Goal: Task Accomplishment & Management: Manage account settings

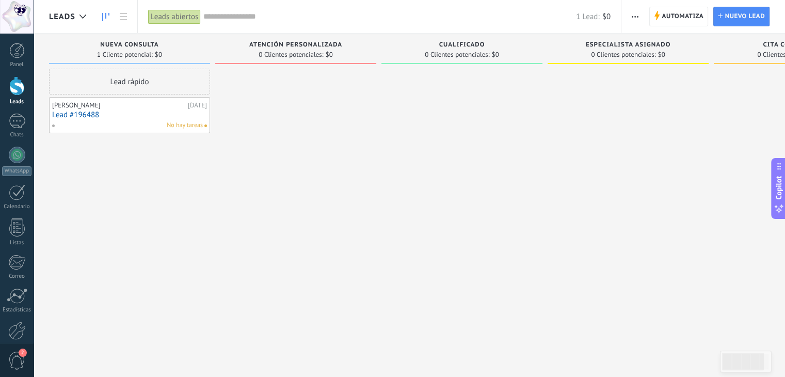
click at [149, 114] on link "Lead #196488" at bounding box center [129, 115] width 155 height 9
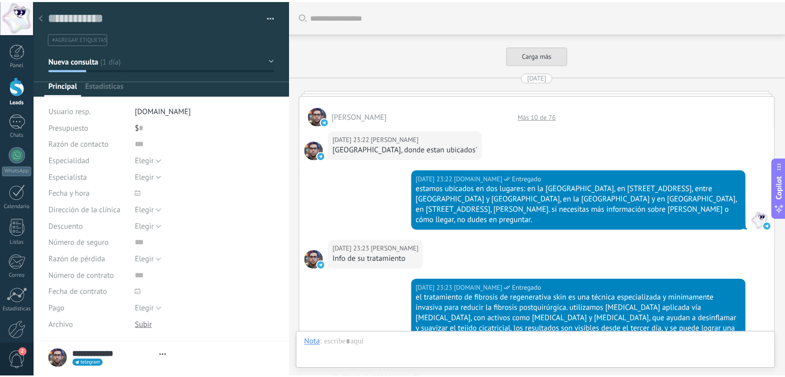
scroll to position [1117, 0]
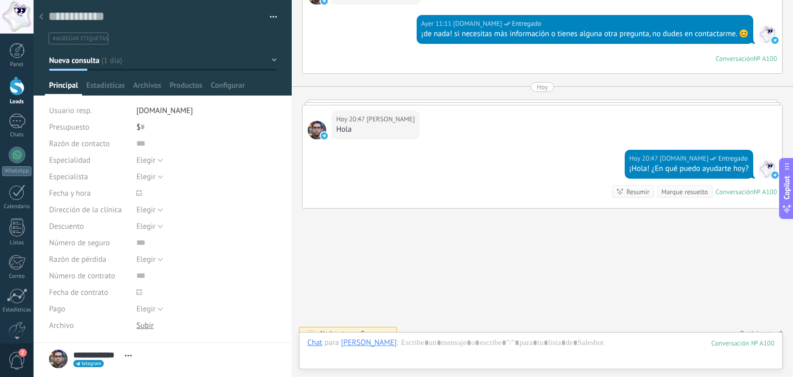
click at [42, 19] on use at bounding box center [41, 16] width 4 height 6
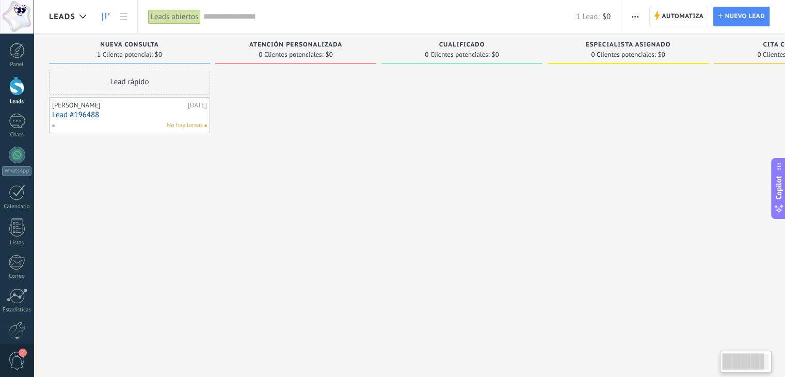
click at [320, 47] on span "Atención Personalizada" at bounding box center [295, 44] width 93 height 7
click at [326, 43] on span "Atención Personalizada" at bounding box center [295, 44] width 93 height 7
click at [696, 19] on span "Automatiza" at bounding box center [683, 16] width 42 height 19
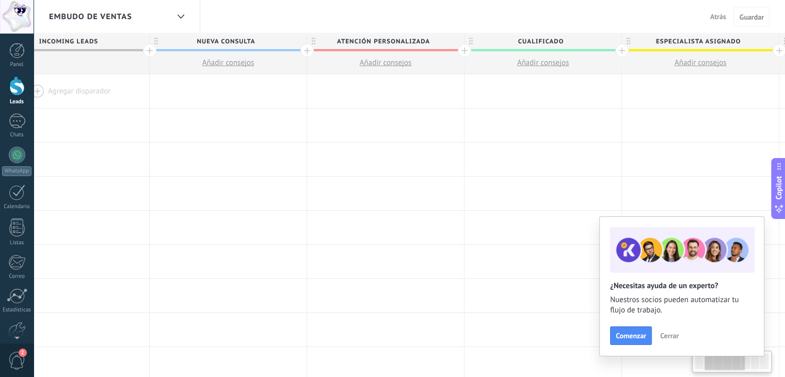
scroll to position [0, 209]
click at [420, 38] on span "Atención Personalizada" at bounding box center [383, 42] width 152 height 16
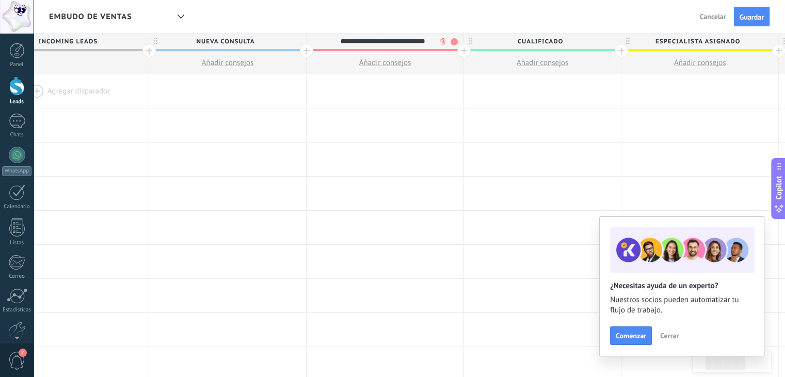
type input "**********"
click at [464, 51] on div at bounding box center [464, 50] width 13 height 13
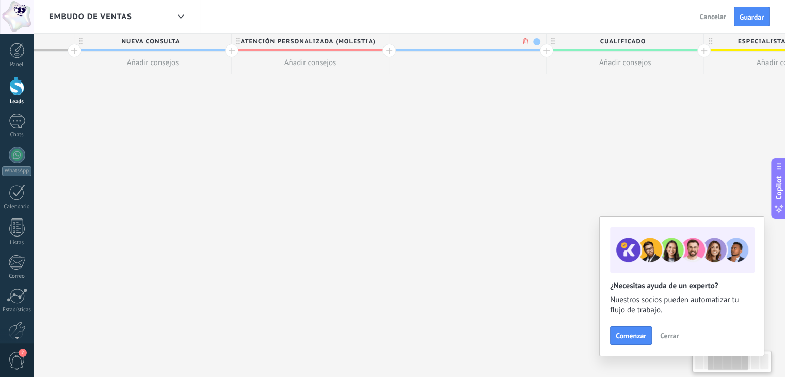
scroll to position [0, 285]
type input "**********"
click at [537, 38] on div "**********" at bounding box center [464, 41] width 152 height 15
click at [536, 38] on span "Atención para Agendar" at bounding box center [464, 42] width 152 height 16
click at [509, 43] on span "Atención para Agendar" at bounding box center [464, 42] width 152 height 16
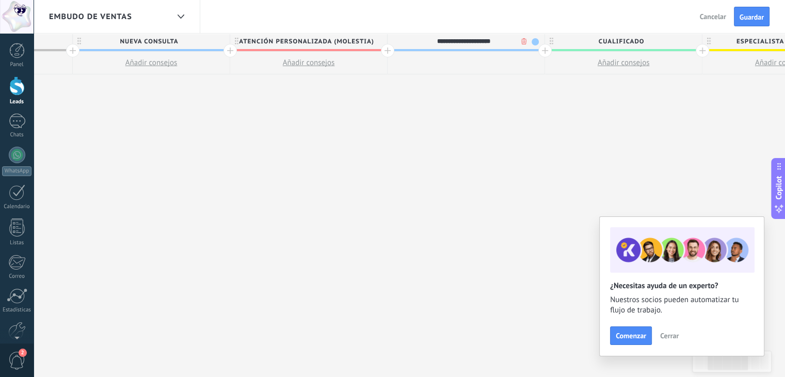
click at [533, 38] on div "**********" at bounding box center [464, 41] width 152 height 15
click at [533, 42] on span "Atención para Agendar" at bounding box center [464, 42] width 152 height 16
click at [536, 41] on span at bounding box center [535, 41] width 7 height 7
click at [545, 60] on span at bounding box center [544, 57] width 9 height 10
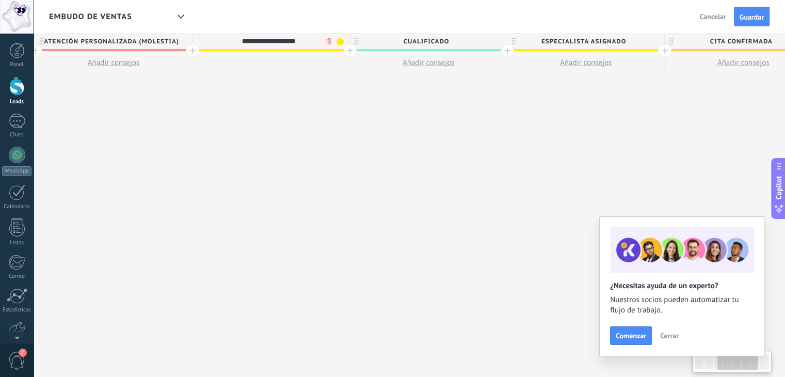
scroll to position [0, 489]
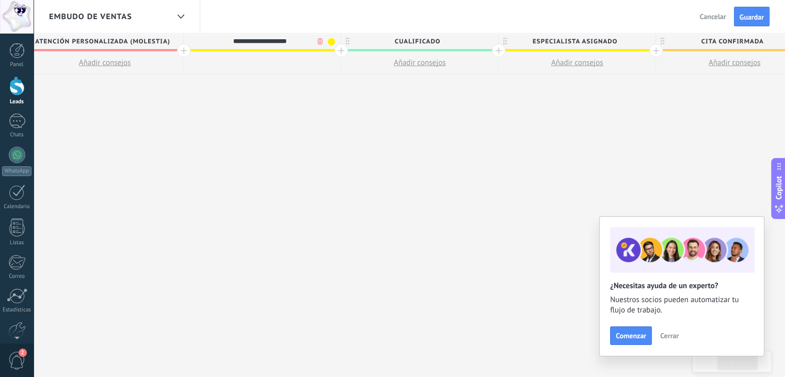
click at [372, 85] on div "**********" at bounding box center [420, 206] width 1418 height 344
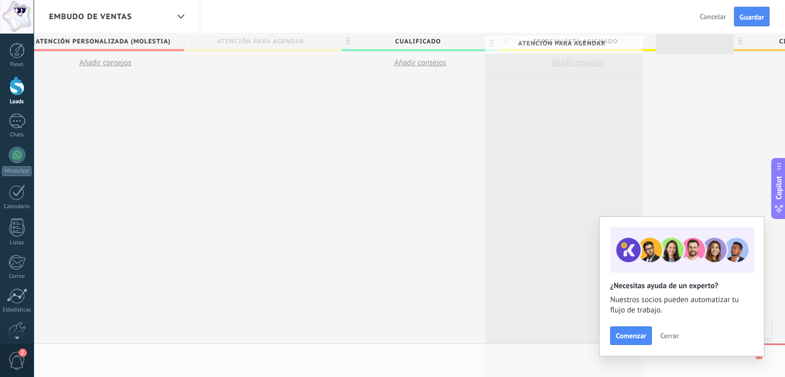
drag, startPoint x: 281, startPoint y: 36, endPoint x: 583, endPoint y: 38, distance: 301.6
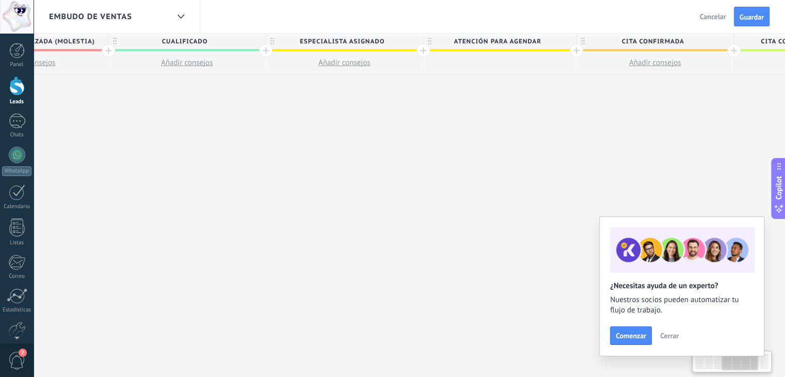
scroll to position [0, 565]
click at [377, 34] on span "Especialista asignado" at bounding box center [341, 42] width 152 height 16
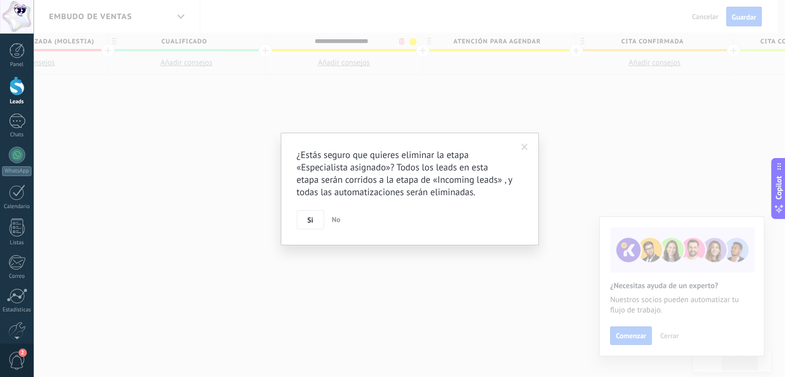
click at [398, 39] on body ".abccls-1,.abccls-2{fill-rule:evenodd}.abccls-2{fill:#fff} .abfcls-1{fill:none}…" at bounding box center [392, 188] width 785 height 377
click at [314, 216] on span "Si" at bounding box center [314, 219] width 6 height 7
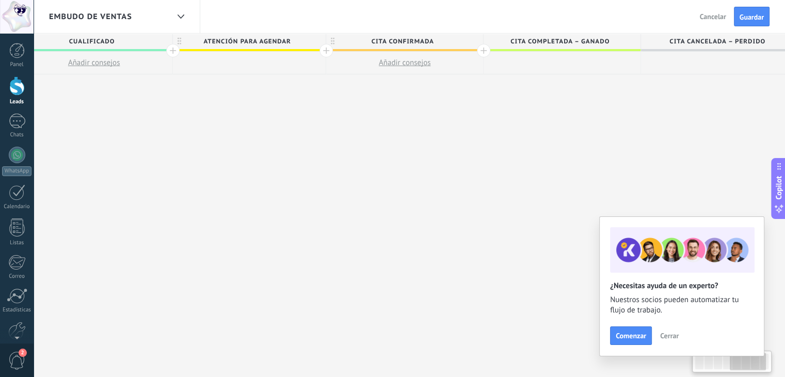
scroll to position [0, 670]
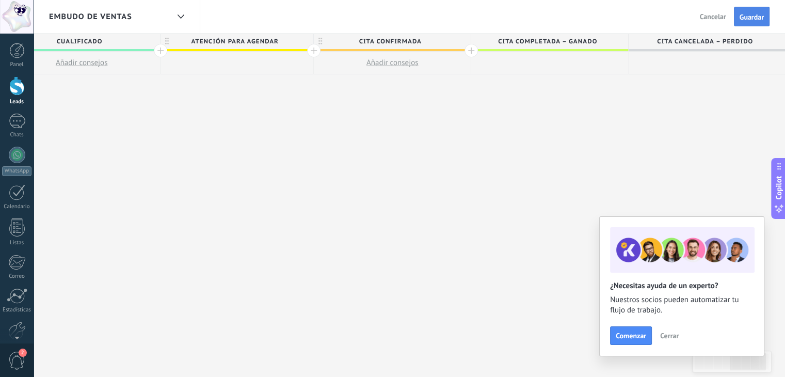
click at [746, 13] on span "Guardar" at bounding box center [752, 16] width 24 height 7
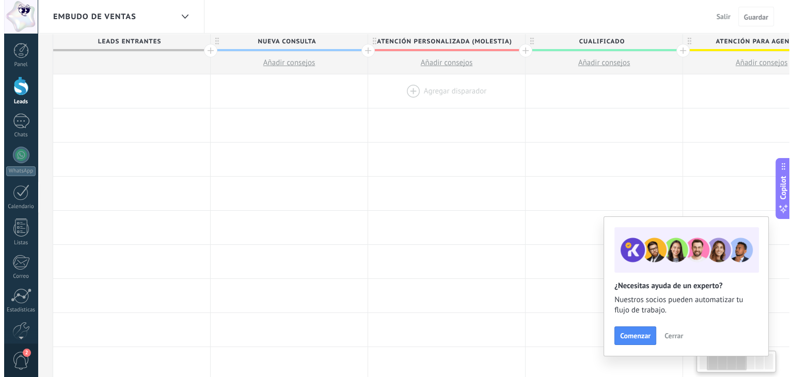
scroll to position [0, 151]
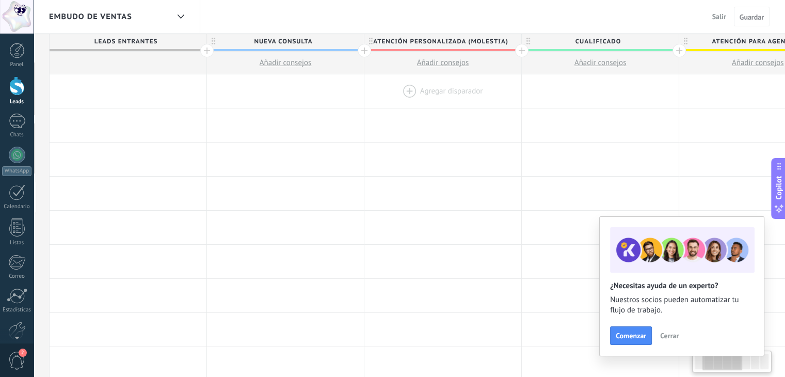
click at [424, 89] on div at bounding box center [443, 91] width 157 height 34
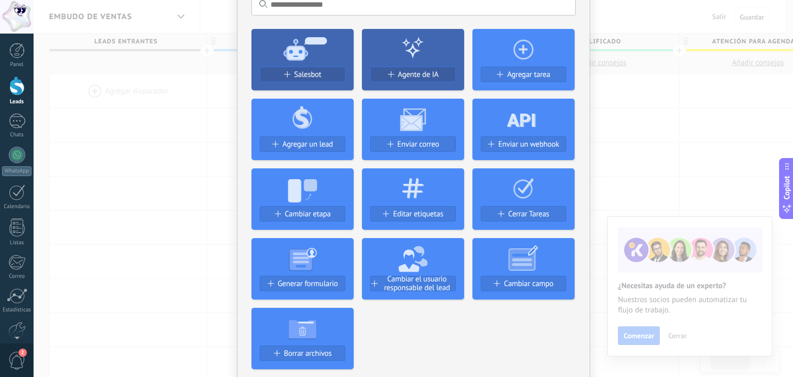
scroll to position [68, 0]
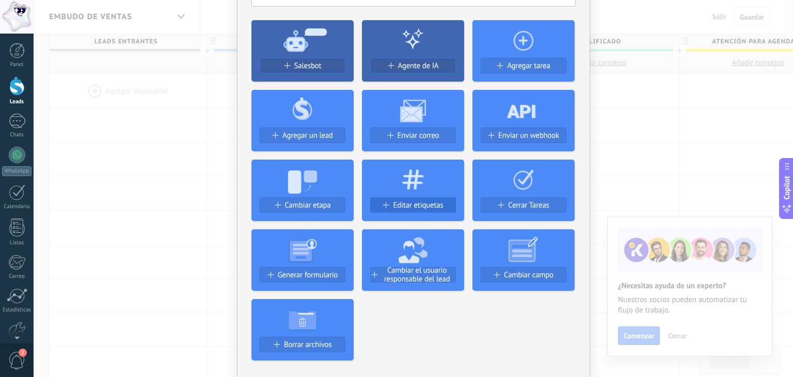
click at [404, 202] on span "Editar etiquetas" at bounding box center [418, 205] width 50 height 9
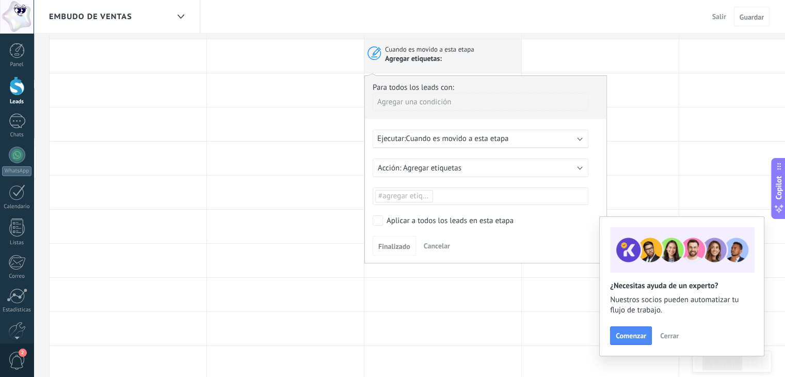
scroll to position [35, 0]
click at [419, 197] on span "#agregar etiquetas" at bounding box center [410, 196] width 62 height 10
type input "****"
drag, startPoint x: 405, startPoint y: 203, endPoint x: 361, endPoint y: 202, distance: 43.4
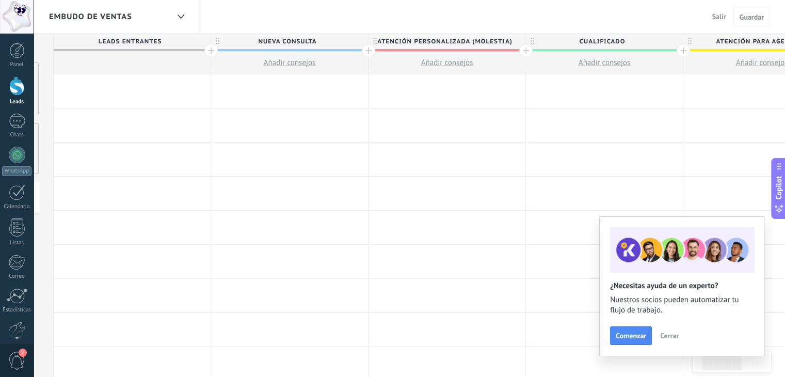
click at [434, 87] on div at bounding box center [447, 91] width 157 height 34
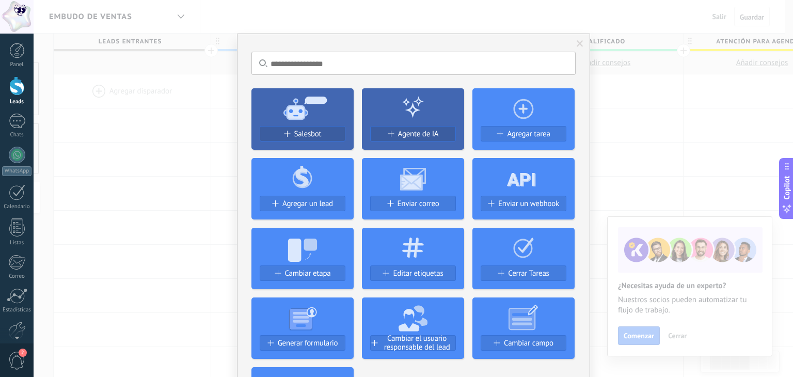
click at [410, 265] on div "Editar etiquetas" at bounding box center [413, 277] width 102 height 24
click at [408, 270] on span "Editar etiquetas" at bounding box center [418, 273] width 50 height 9
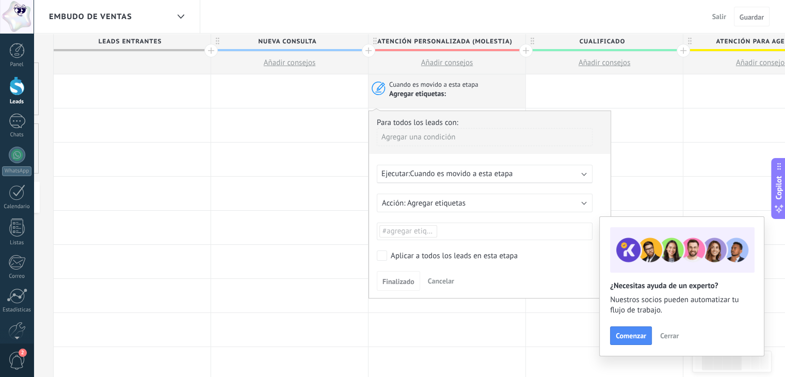
click at [405, 225] on li "#agregar etiquetas" at bounding box center [409, 231] width 58 height 12
type input "*******"
click at [413, 249] on span "crear etiqueta stop_ai" at bounding box center [422, 250] width 83 height 10
click at [430, 242] on div "Para todos los leads con: Agregar una condición Ejecutar: Cuando es movido a es…" at bounding box center [489, 205] width 243 height 188
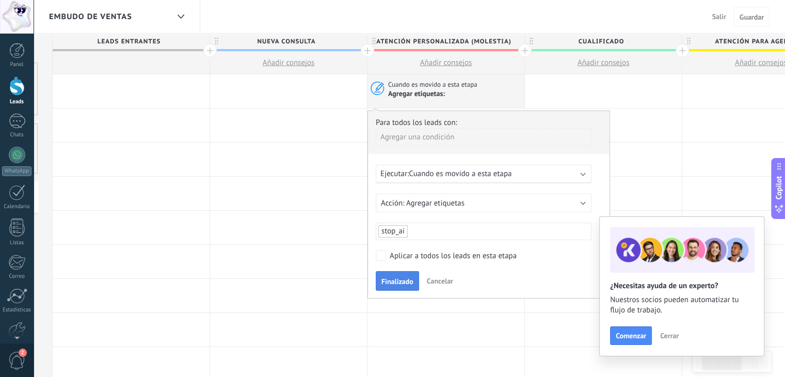
click at [392, 279] on span "Finalizado" at bounding box center [398, 281] width 32 height 7
click at [392, 279] on div at bounding box center [446, 296] width 157 height 34
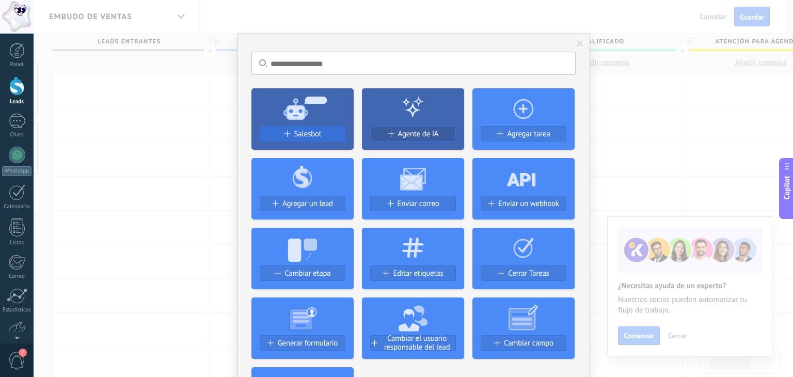
click at [320, 137] on div "Salesbot" at bounding box center [302, 134] width 85 height 9
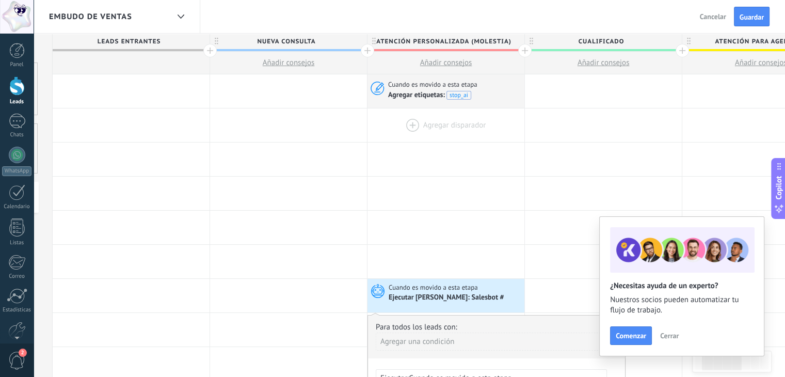
drag, startPoint x: 446, startPoint y: 290, endPoint x: 465, endPoint y: 124, distance: 166.8
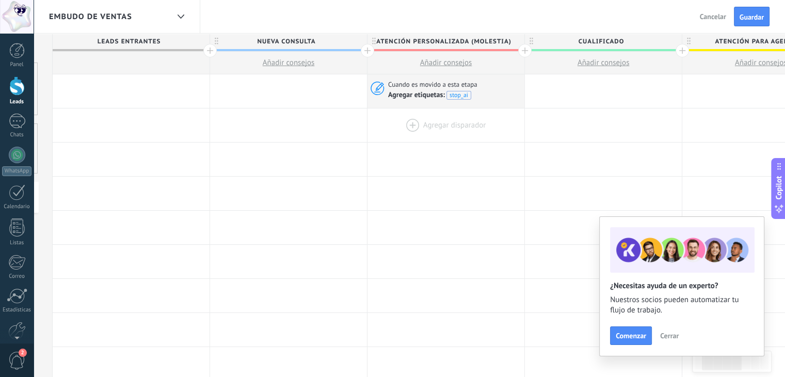
click at [452, 124] on div at bounding box center [446, 125] width 157 height 34
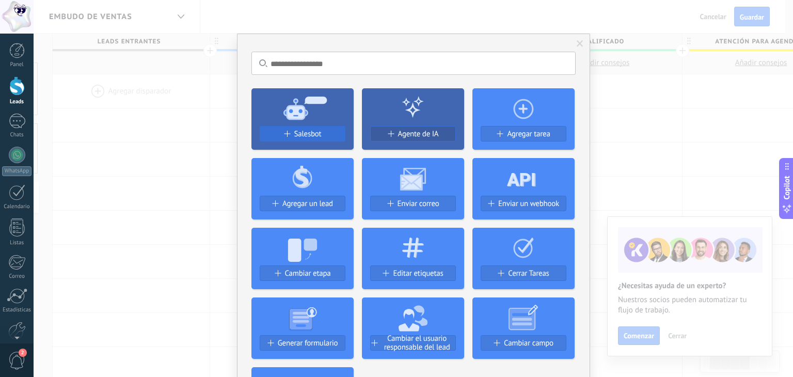
click at [295, 131] on span "Salesbot" at bounding box center [307, 134] width 27 height 9
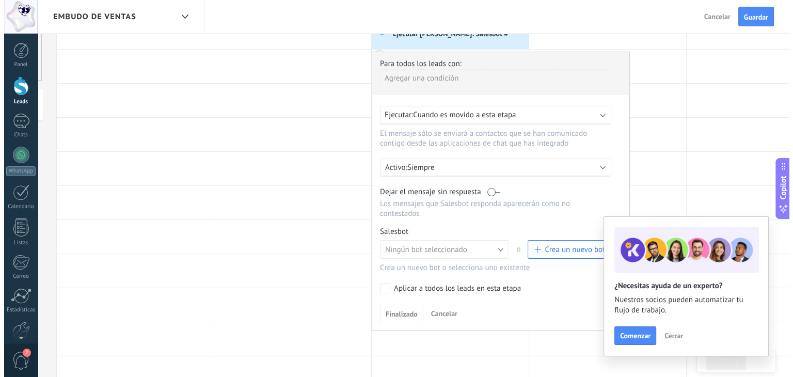
scroll to position [95, 0]
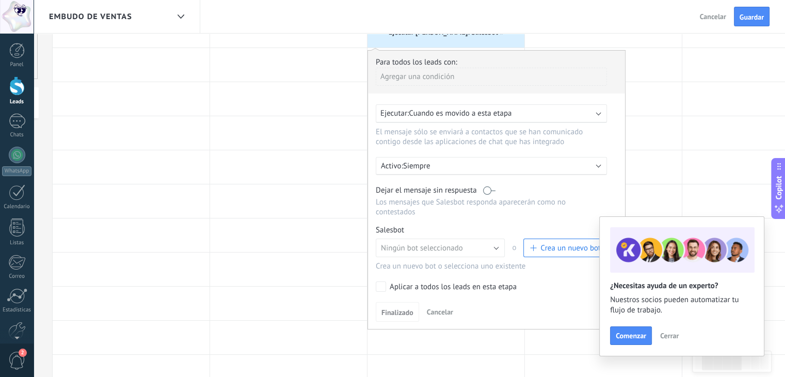
click at [555, 243] on span "Crea un nuevo bot" at bounding box center [571, 248] width 60 height 10
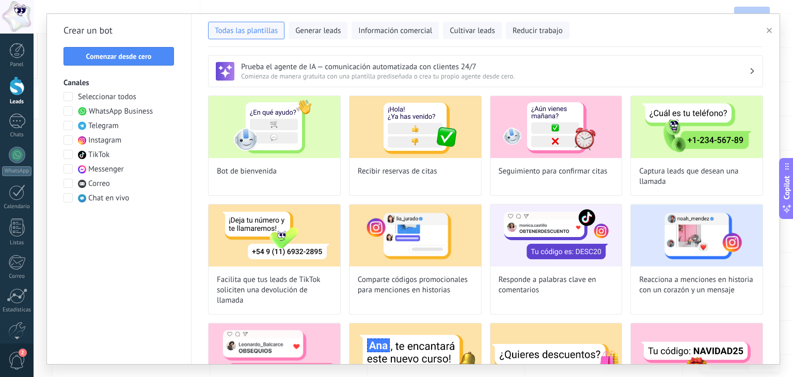
type input "**********"
click at [120, 61] on button "Comenzar desde cero" at bounding box center [119, 56] width 111 height 19
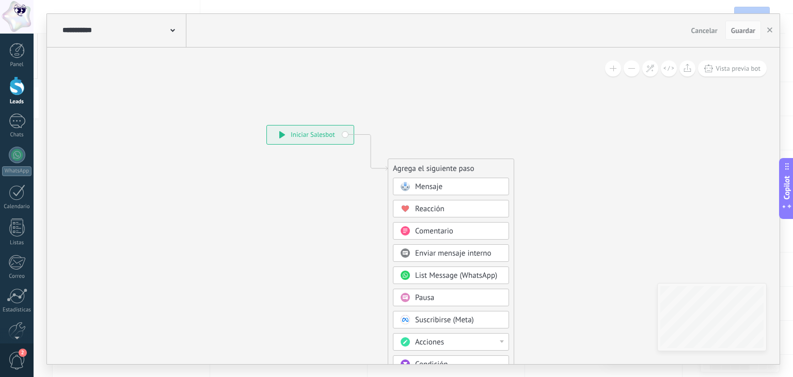
click at [176, 33] on div "**********" at bounding box center [123, 30] width 127 height 33
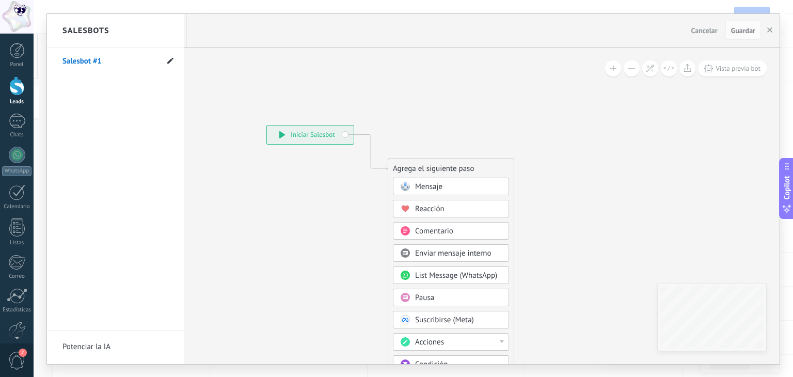
click at [172, 59] on use at bounding box center [170, 61] width 6 height 6
click at [96, 56] on input "**********" at bounding box center [99, 62] width 74 height 17
type input "**********"
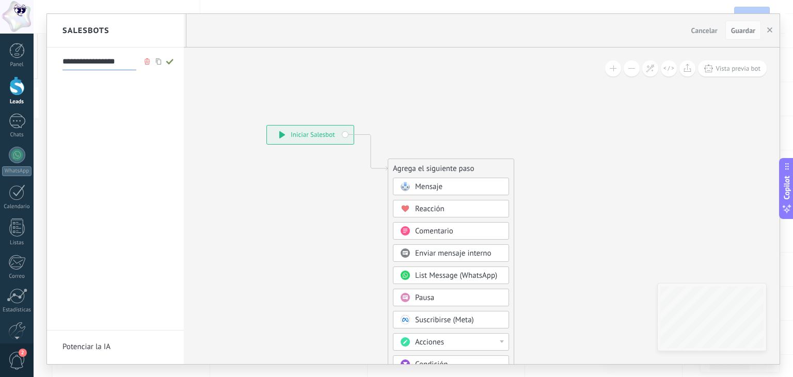
click at [171, 60] on use at bounding box center [169, 62] width 7 height 6
type input "**********"
click at [453, 186] on div at bounding box center [413, 189] width 733 height 350
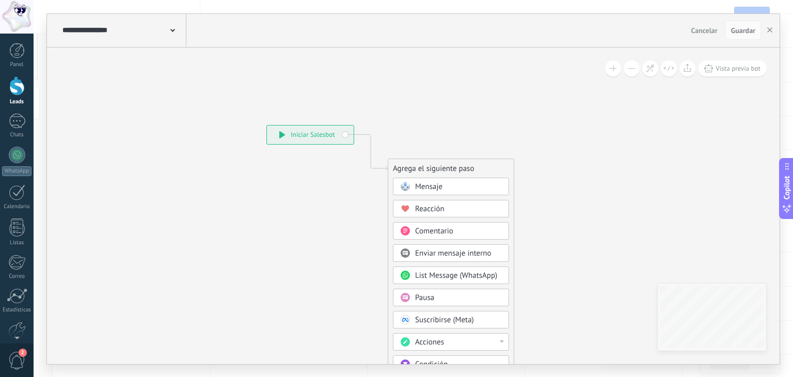
click at [461, 183] on div "Mensaje" at bounding box center [458, 187] width 87 height 10
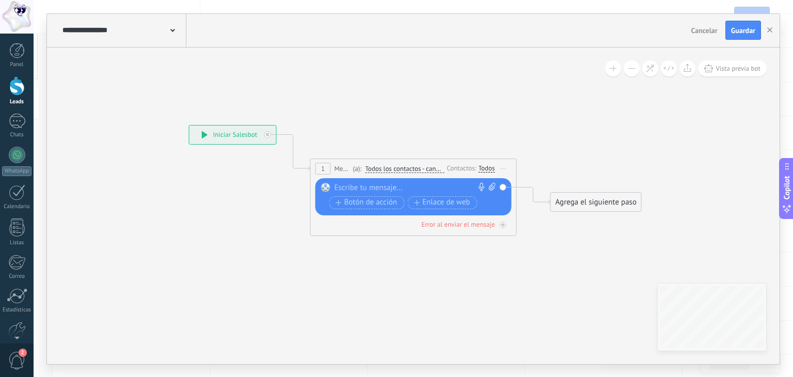
click at [473, 169] on div "Contactos:" at bounding box center [463, 168] width 32 height 10
click at [432, 172] on span "Todos los contactos - canales seleccionados" at bounding box center [404, 169] width 79 height 8
click at [432, 172] on button "Todos los contactos - canales seleccionados" at bounding box center [424, 169] width 129 height 19
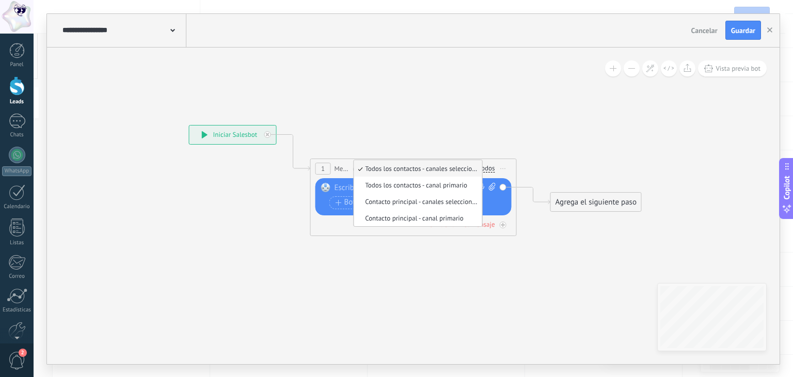
click at [338, 168] on span "Mensaje" at bounding box center [343, 169] width 16 height 10
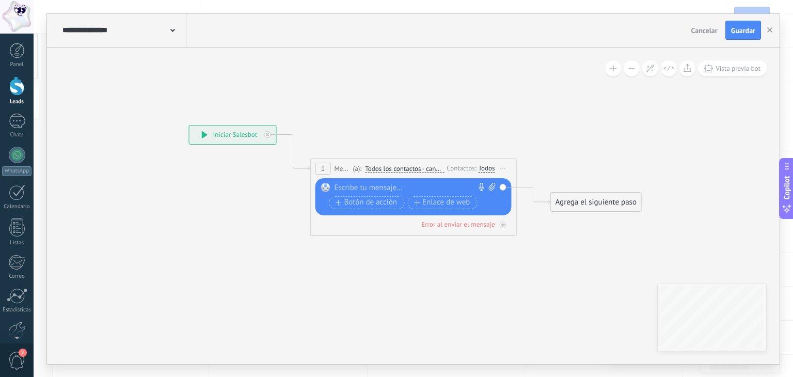
click at [339, 168] on span "Mensaje" at bounding box center [343, 169] width 16 height 10
click at [499, 168] on span "Iniciar vista previa aquí Cambiar nombre Duplicar [GEOGRAPHIC_DATA]" at bounding box center [503, 168] width 17 height 15
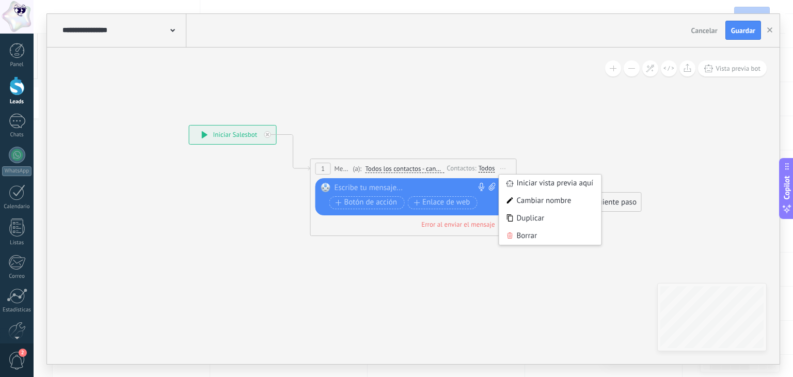
click at [424, 179] on div "Reemplazar Quitar Convertir a mensaje de voz Arrastre la imagen aquí para adjun…" at bounding box center [414, 196] width 196 height 37
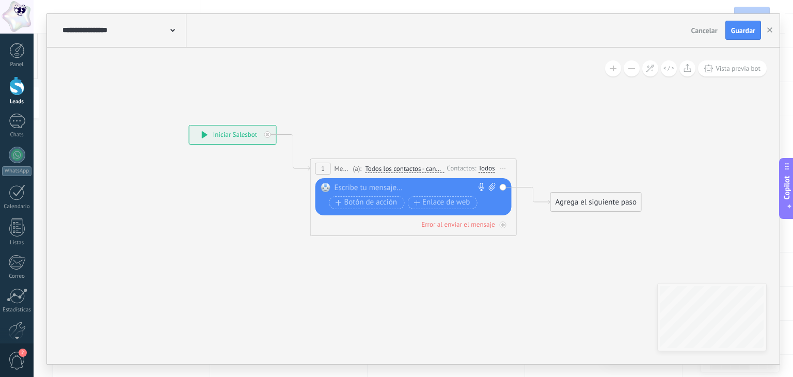
click at [491, 170] on div "Todos" at bounding box center [487, 168] width 17 height 8
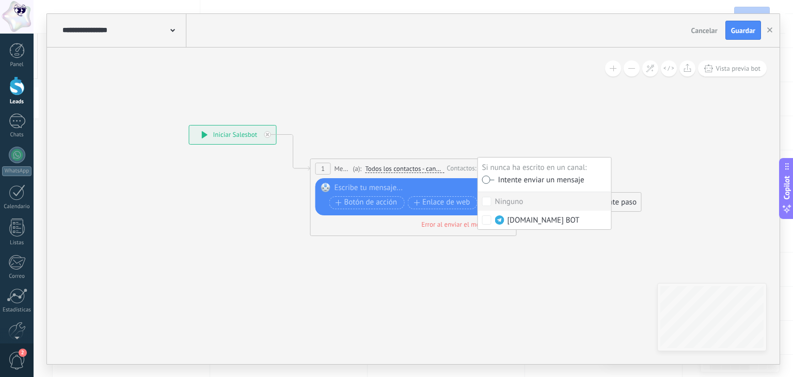
click at [487, 180] on label at bounding box center [488, 179] width 12 height 7
click at [381, 186] on div at bounding box center [411, 188] width 153 height 10
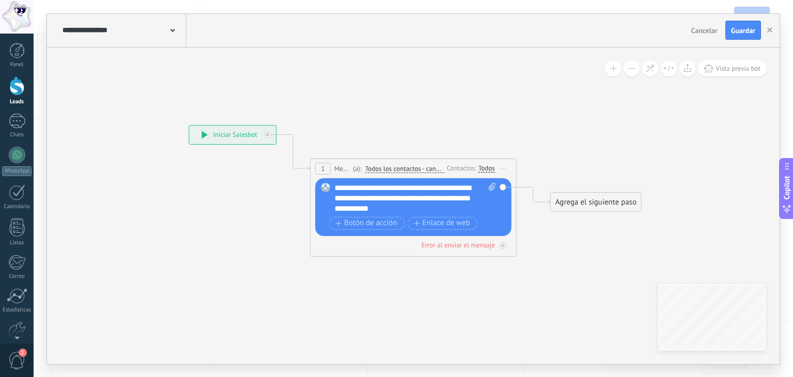
click at [445, 184] on div "**********" at bounding box center [416, 198] width 162 height 31
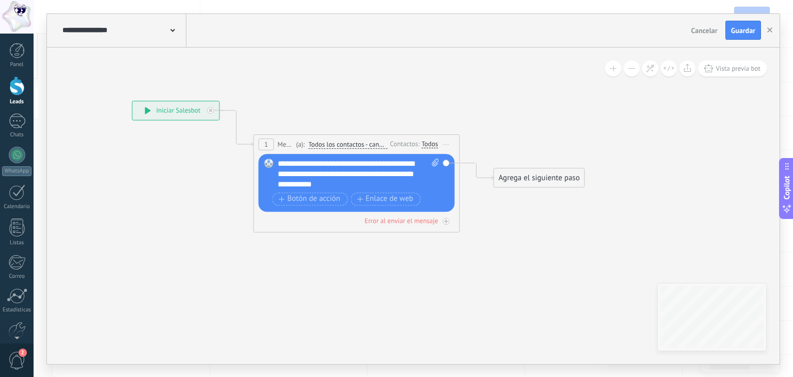
click at [537, 172] on div "Agrega el siguiente paso" at bounding box center [539, 177] width 90 height 17
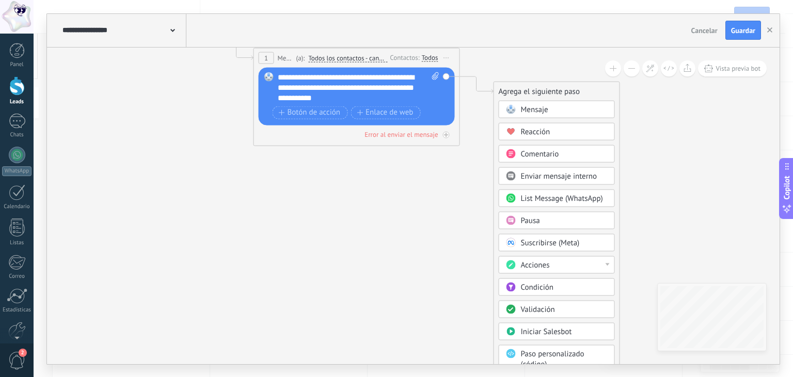
click at [569, 264] on div "Acciones" at bounding box center [564, 265] width 87 height 10
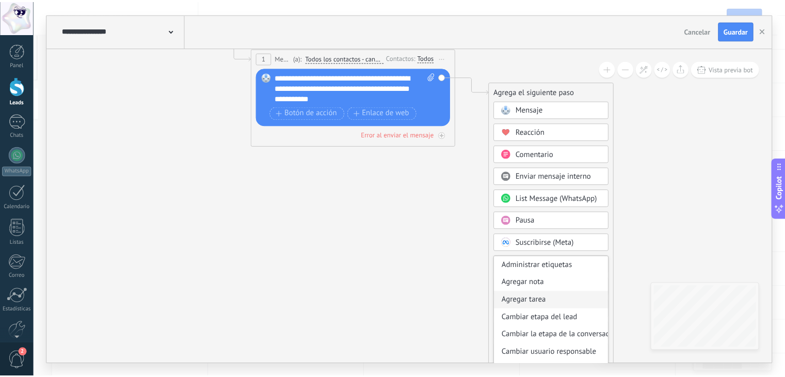
scroll to position [137, 0]
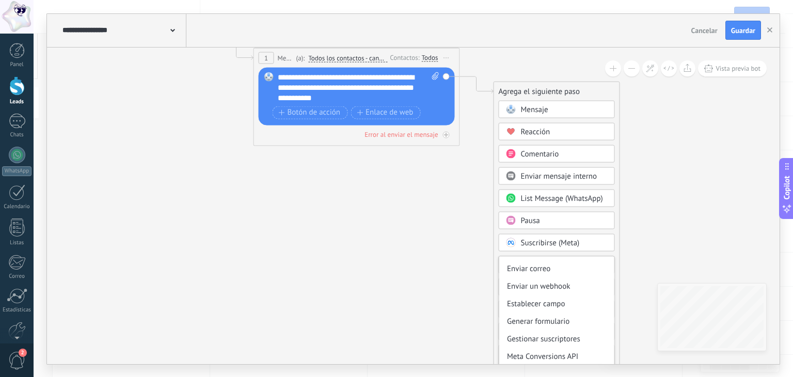
click at [665, 201] on icon at bounding box center [341, 62] width 934 height 613
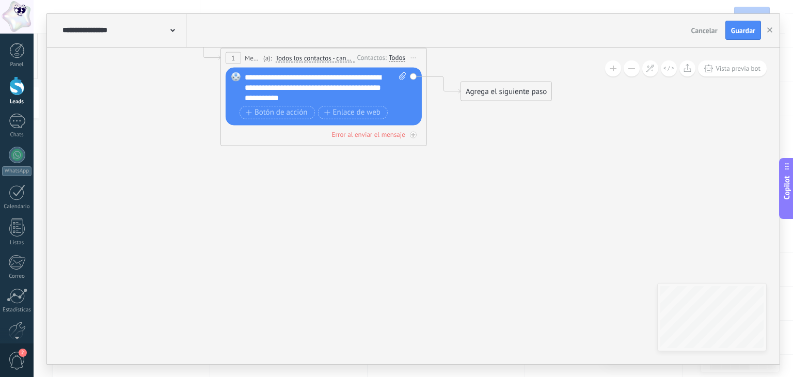
click at [520, 85] on div "Agrega el siguiente paso" at bounding box center [506, 91] width 90 height 17
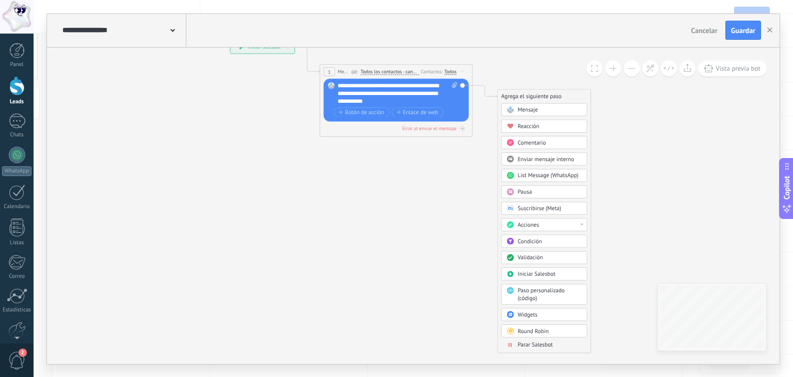
click at [537, 345] on span "Parar Salesbot" at bounding box center [535, 344] width 35 height 7
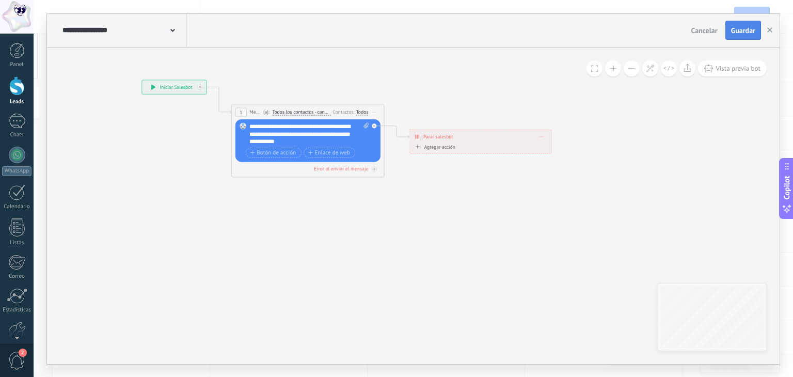
click at [743, 34] on span "Guardar" at bounding box center [743, 30] width 24 height 7
click at [743, 34] on div "Cancelar Guardar" at bounding box center [727, 31] width 80 height 20
click at [767, 32] on icon "button" at bounding box center [769, 29] width 5 height 5
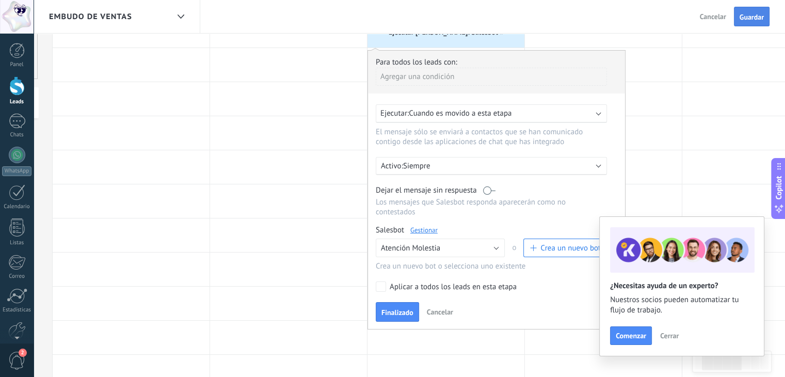
click at [749, 20] on span "Guardar" at bounding box center [752, 16] width 24 height 7
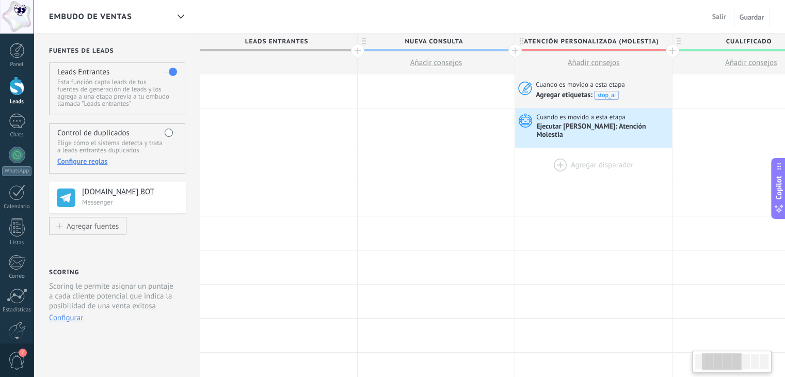
scroll to position [0, 148]
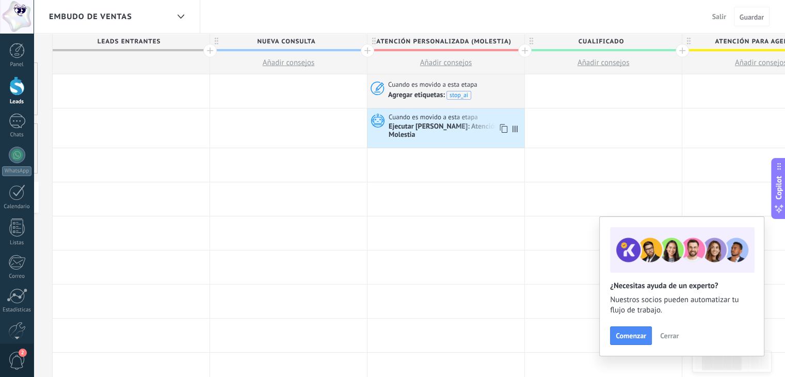
click at [482, 119] on div "Cuando es movido a esta etapa" at bounding box center [455, 117] width 133 height 9
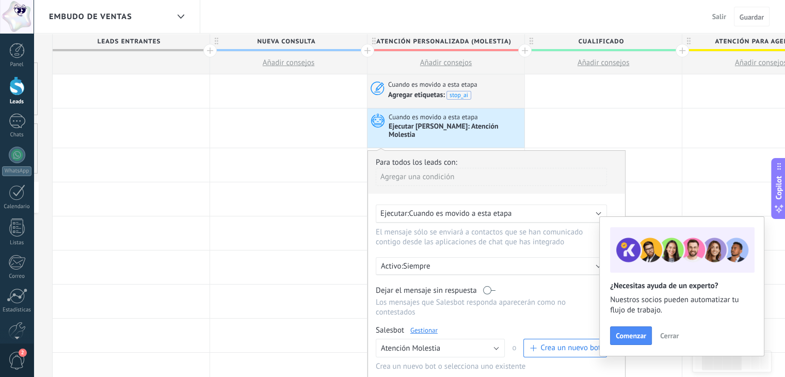
click at [485, 286] on label at bounding box center [489, 291] width 12 height 10
click at [490, 111] on div "Cuando es movido a esta etapa Ejecutar [PERSON_NAME]: Atención Molestia" at bounding box center [446, 127] width 157 height 39
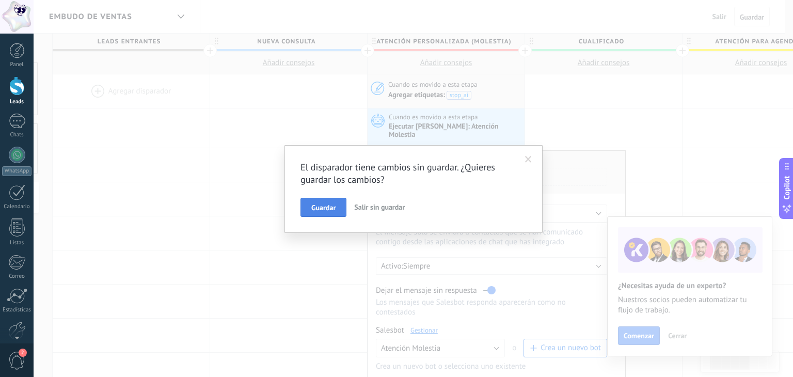
click at [322, 209] on span "Guardar" at bounding box center [323, 207] width 24 height 7
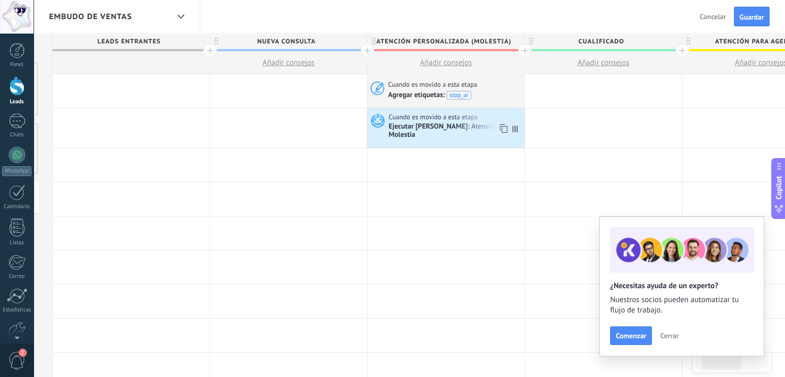
click at [417, 125] on div "Ejecutar [PERSON_NAME]: Atención Molestia" at bounding box center [455, 131] width 133 height 18
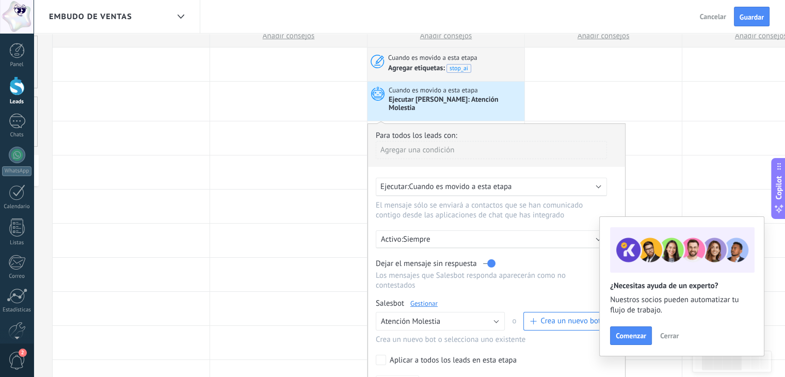
scroll to position [0, 0]
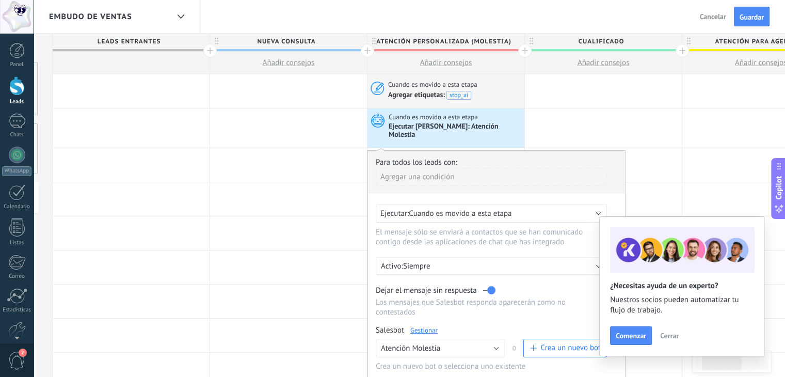
click at [415, 122] on div "Ejecutar [PERSON_NAME]: Atención Molestia" at bounding box center [455, 131] width 133 height 18
click at [752, 9] on button "Guardar" at bounding box center [752, 17] width 36 height 20
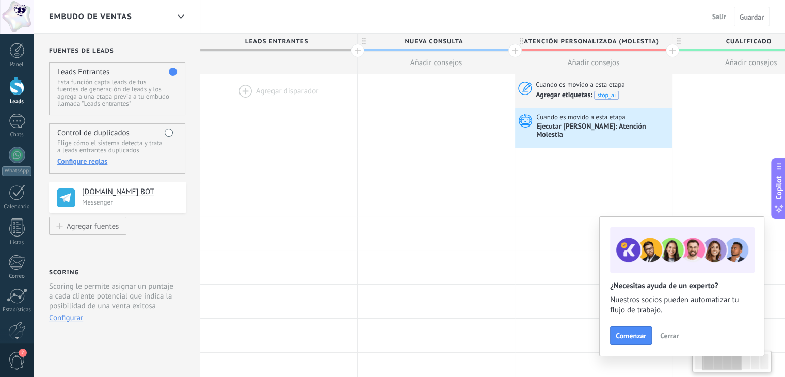
scroll to position [0, 148]
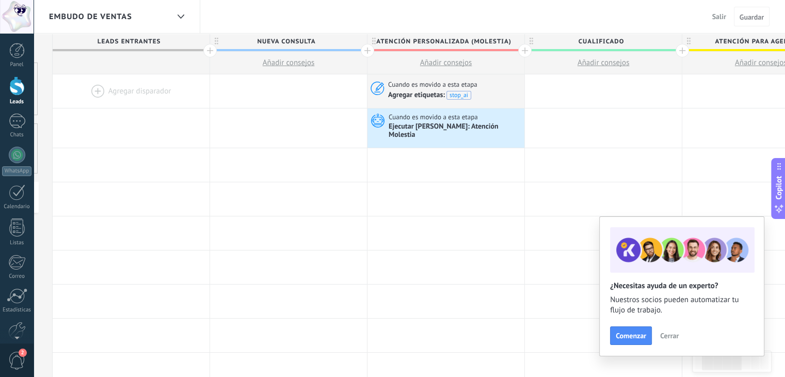
click at [716, 18] on span "Salir" at bounding box center [720, 16] width 14 height 9
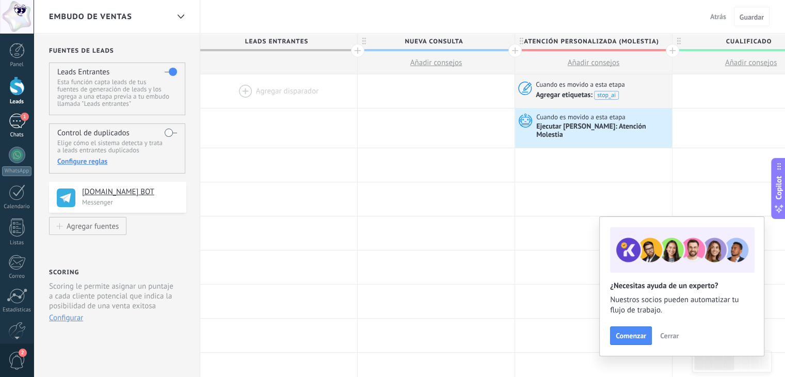
click at [19, 121] on div "1" at bounding box center [17, 121] width 17 height 15
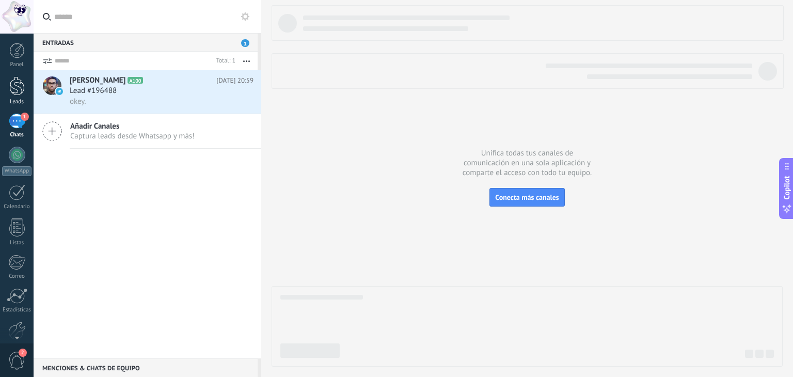
click at [20, 95] on div at bounding box center [16, 85] width 15 height 19
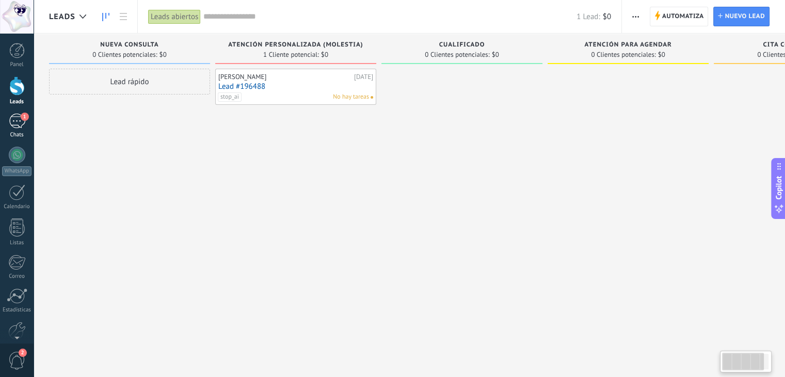
click at [21, 121] on div "1" at bounding box center [17, 121] width 17 height 15
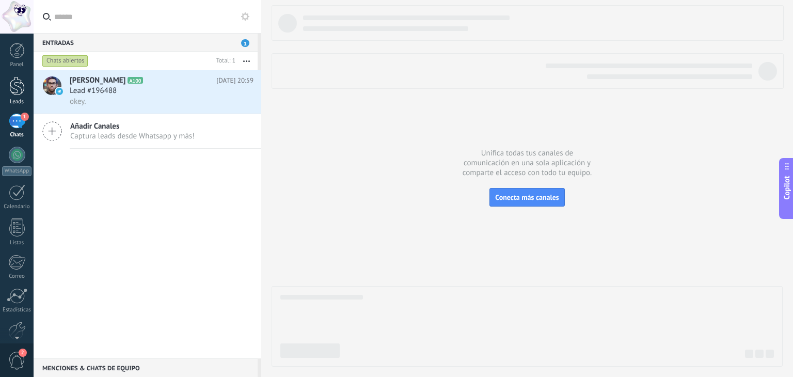
click at [21, 90] on div at bounding box center [16, 85] width 15 height 19
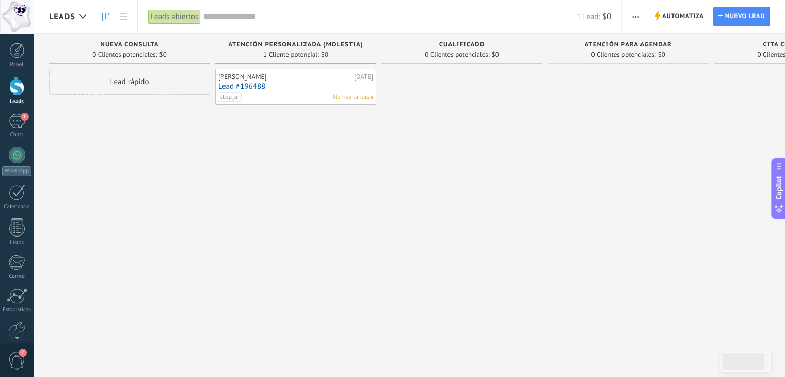
click at [284, 85] on link "Lead #196488" at bounding box center [295, 86] width 155 height 9
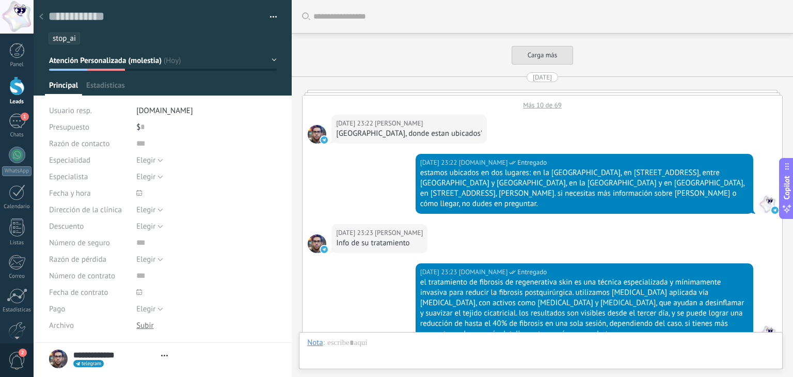
type textarea "**********"
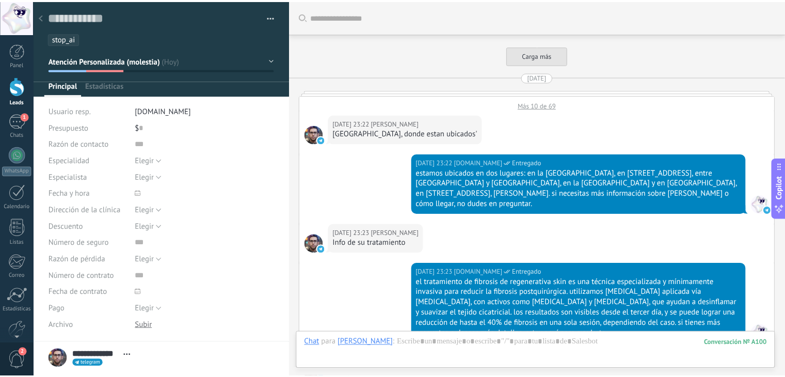
scroll to position [1367, 0]
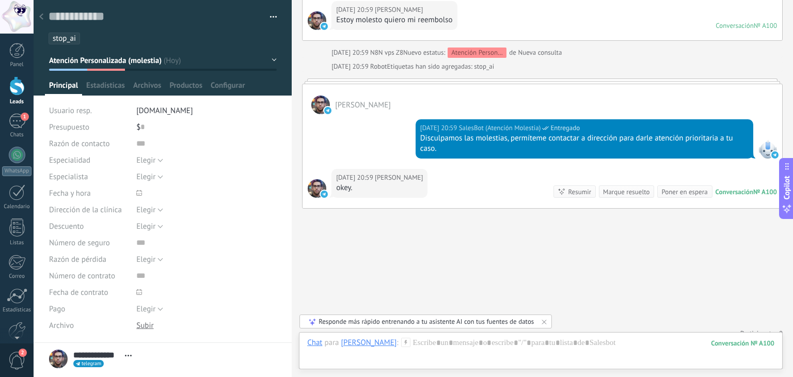
click at [82, 38] on ul "stop_ai" at bounding box center [161, 39] width 227 height 14
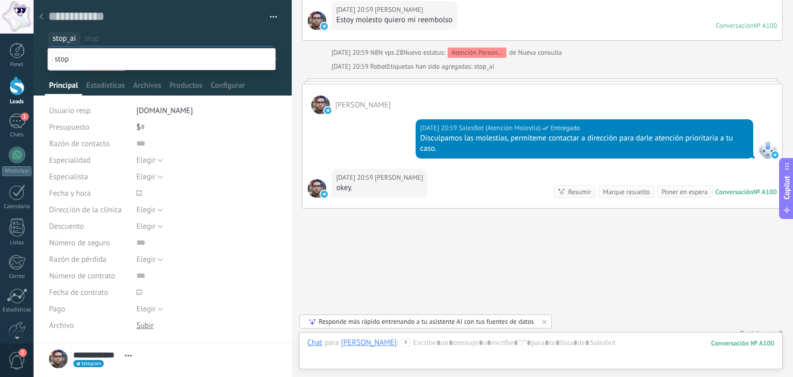
click at [121, 40] on input "text" at bounding box center [179, 38] width 188 height 11
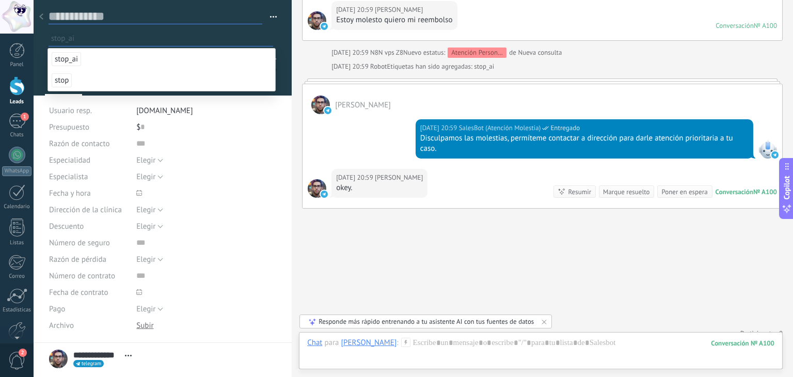
click at [171, 17] on textarea at bounding box center [156, 16] width 214 height 15
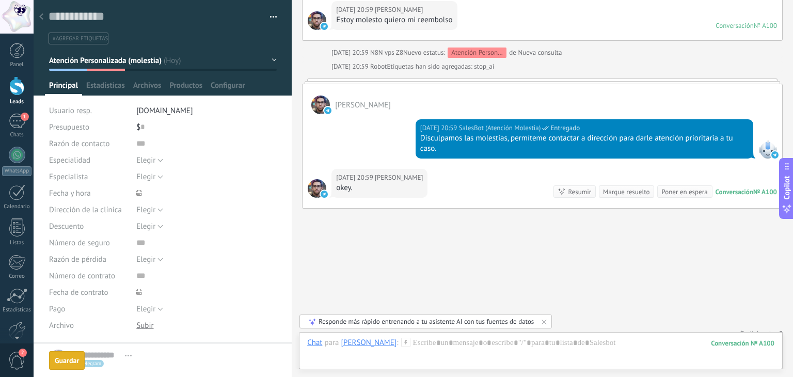
click at [44, 19] on div at bounding box center [41, 17] width 14 height 20
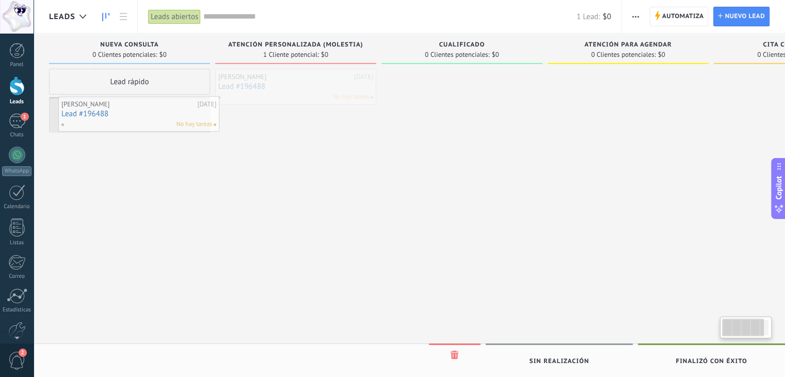
drag, startPoint x: 277, startPoint y: 82, endPoint x: 127, endPoint y: 109, distance: 152.7
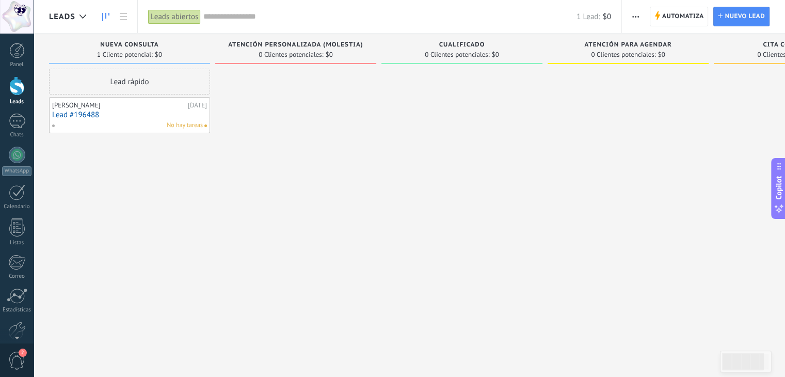
click at [145, 42] on span "Nueva consulta" at bounding box center [129, 44] width 58 height 7
click at [686, 13] on span "Automatiza" at bounding box center [684, 16] width 42 height 19
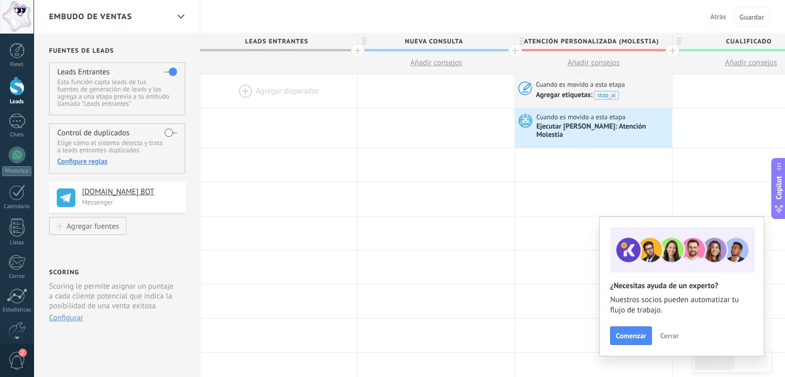
click at [443, 40] on span "Nueva consulta" at bounding box center [434, 42] width 152 height 16
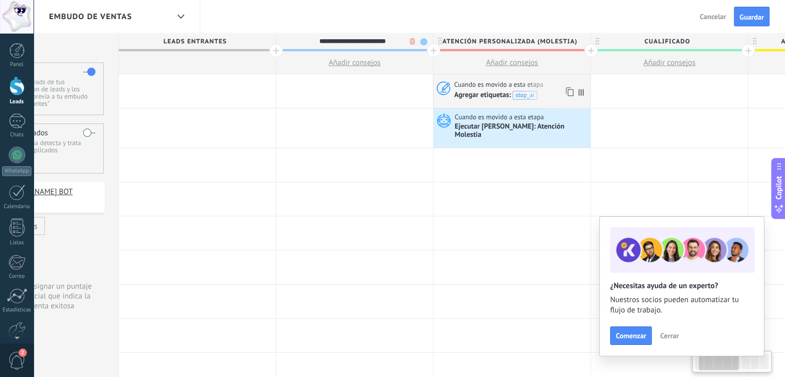
scroll to position [0, 89]
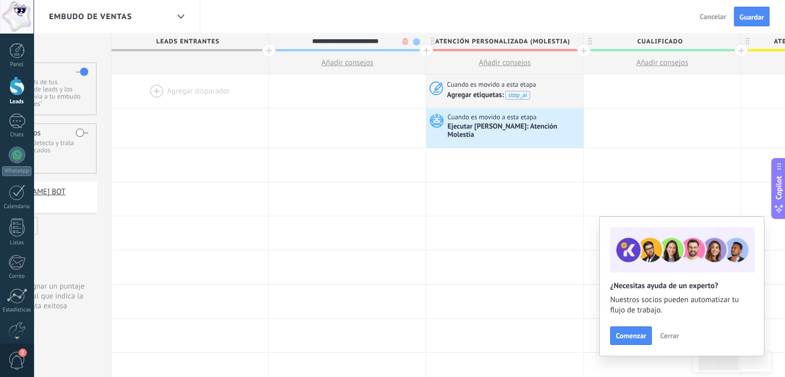
type input "**********"
click at [428, 50] on div at bounding box center [426, 50] width 13 height 13
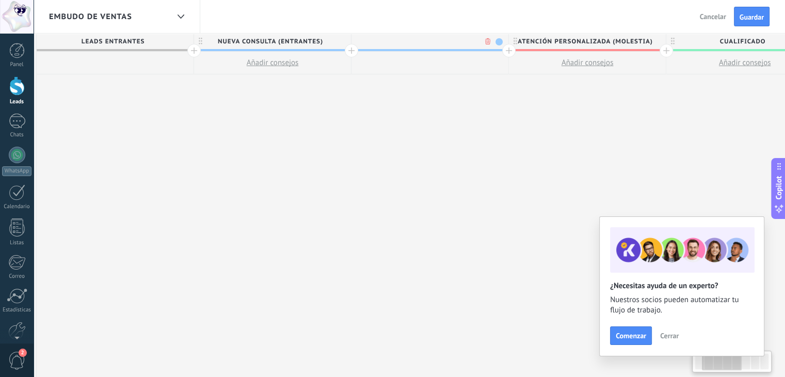
scroll to position [0, 165]
click at [496, 40] on span at bounding box center [497, 41] width 7 height 7
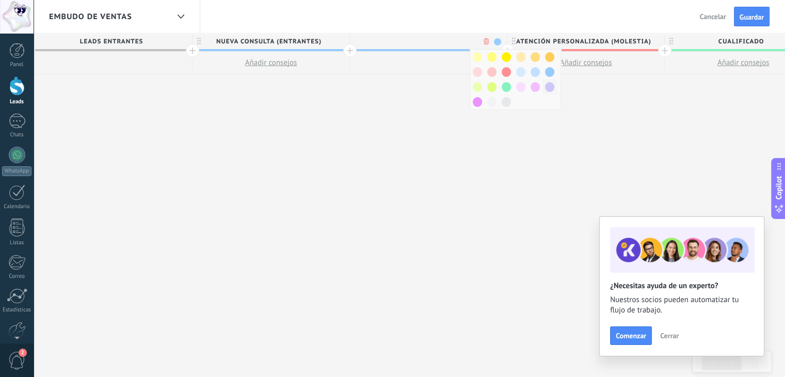
click at [549, 90] on span at bounding box center [549, 87] width 9 height 10
click at [460, 96] on div "**********" at bounding box center [744, 206] width 1418 height 344
click at [442, 46] on div at bounding box center [428, 41] width 157 height 15
click at [488, 43] on body ".abccls-1,.abccls-2{fill-rule:evenodd}.abccls-2{fill:#fff} .abfcls-1{fill:none}…" at bounding box center [392, 188] width 785 height 377
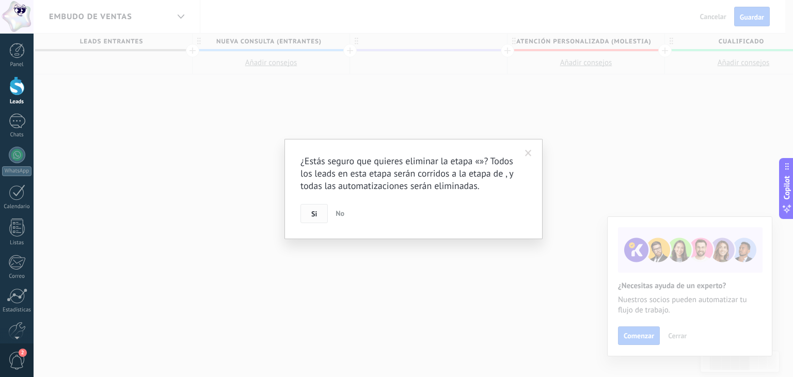
click at [312, 216] on span "Si" at bounding box center [314, 213] width 6 height 7
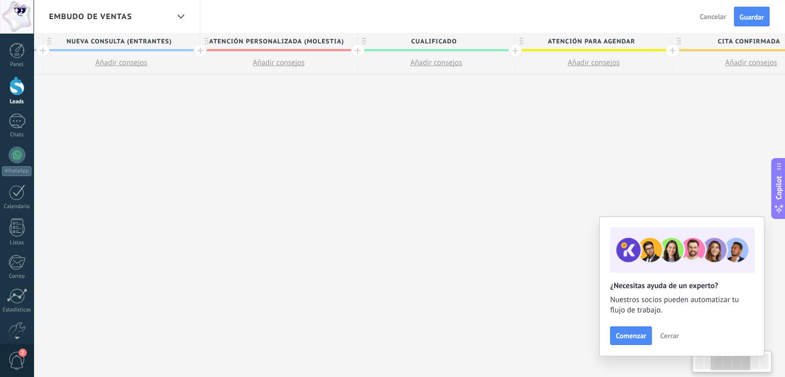
scroll to position [0, 314]
click at [746, 15] on span "Guardar" at bounding box center [752, 16] width 24 height 7
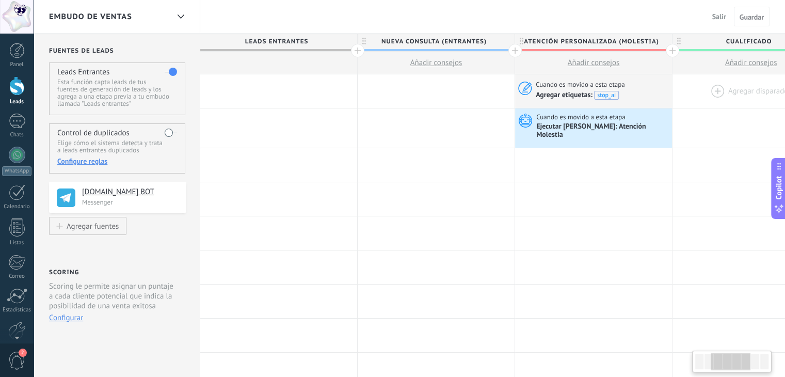
scroll to position [0, 314]
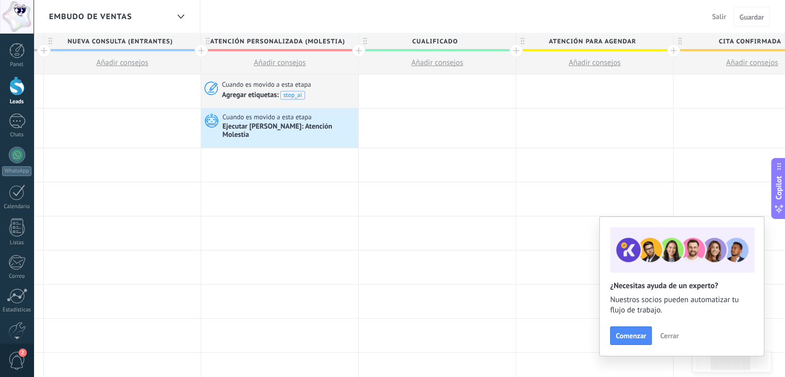
click at [713, 13] on span "Salir" at bounding box center [720, 16] width 14 height 9
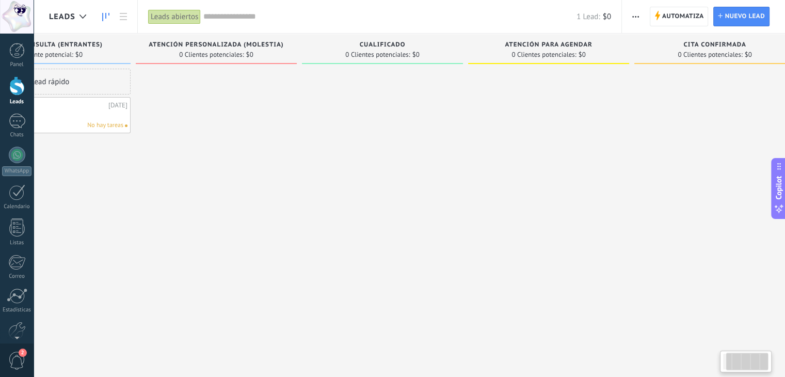
scroll to position [0, 80]
click at [577, 46] on span "Atención para Agendar" at bounding box center [548, 44] width 87 height 7
click at [581, 48] on span "Atención para Agendar" at bounding box center [548, 44] width 87 height 7
click at [679, 11] on span "Automatiza" at bounding box center [684, 16] width 42 height 19
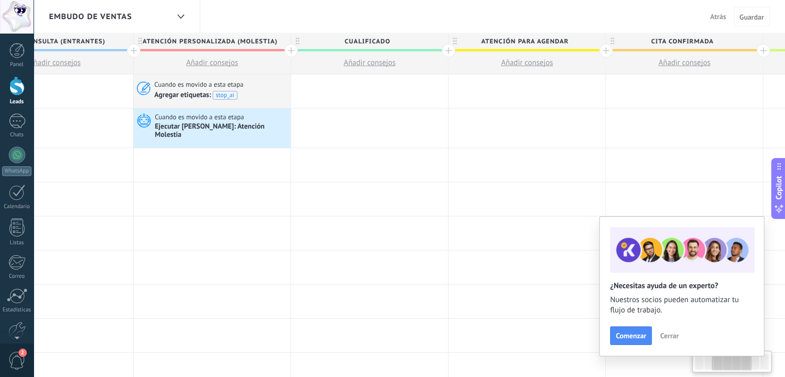
scroll to position [0, 382]
click at [574, 39] on span "Atención para Agendar" at bounding box center [524, 42] width 152 height 16
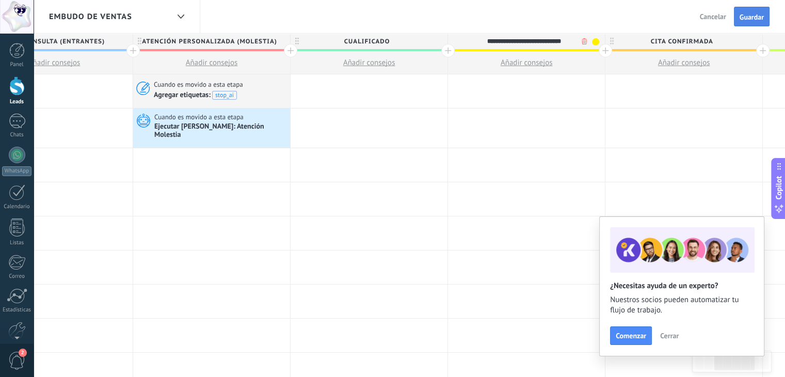
type input "**********"
click at [756, 21] on span "Guardar" at bounding box center [752, 16] width 24 height 7
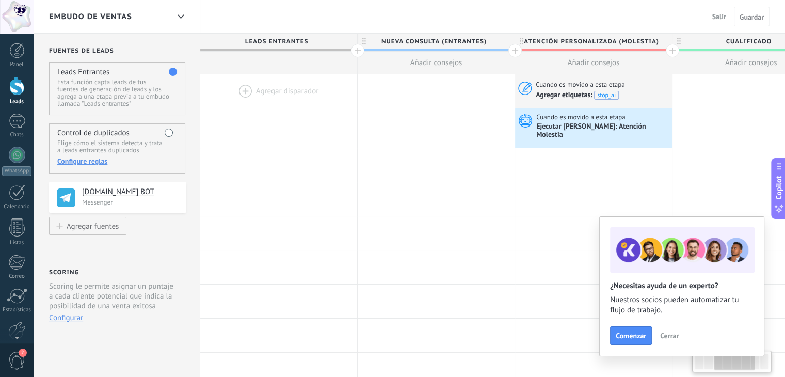
scroll to position [0, 382]
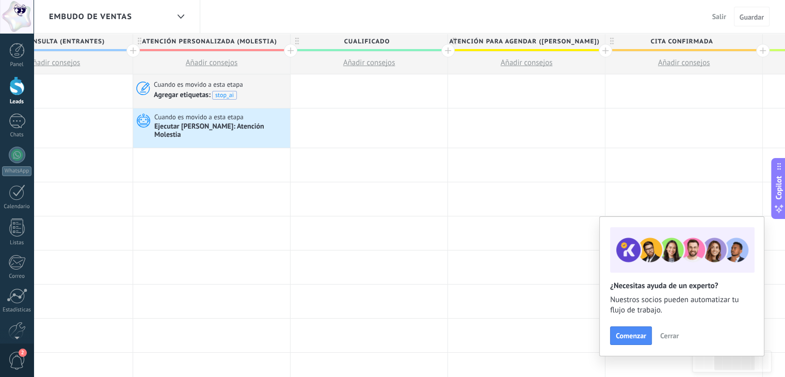
click at [388, 46] on span "Cualificado" at bounding box center [367, 42] width 152 height 16
click at [715, 17] on span "Salir" at bounding box center [720, 16] width 14 height 9
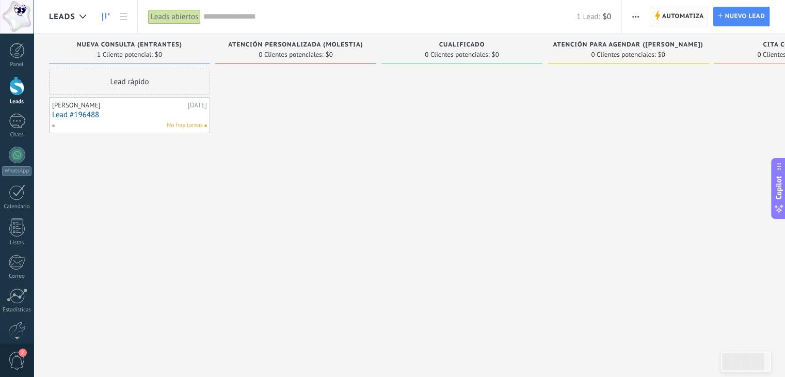
click at [689, 15] on span "Automatiza" at bounding box center [684, 16] width 42 height 19
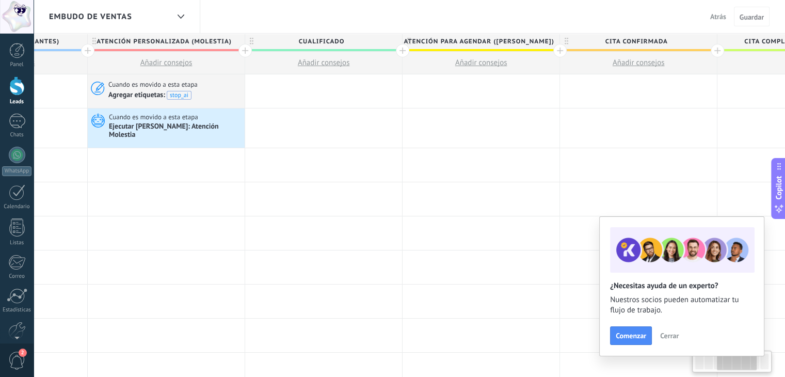
scroll to position [0, 428]
click at [341, 41] on span "Cualificado" at bounding box center [321, 42] width 152 height 16
click at [341, 41] on input "**********" at bounding box center [321, 41] width 137 height 15
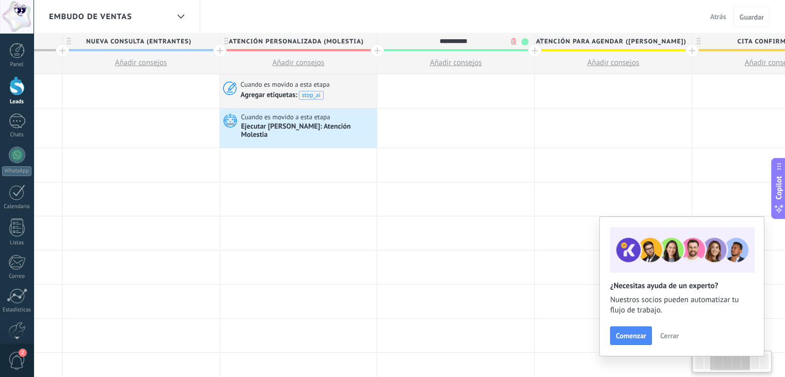
scroll to position [0, 300]
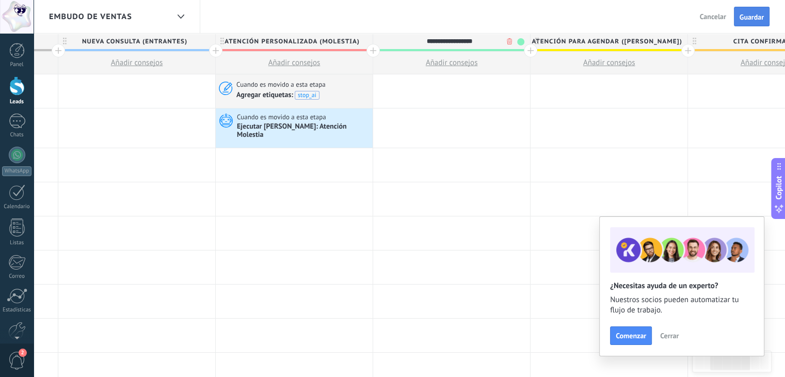
type input "**********"
click at [762, 10] on button "Guardar" at bounding box center [752, 17] width 36 height 20
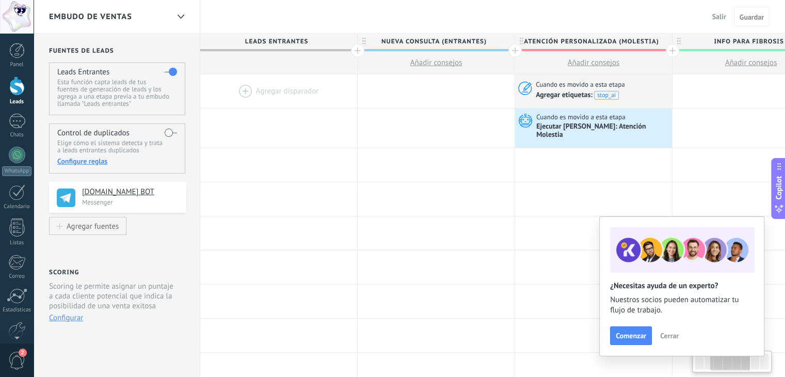
scroll to position [0, 300]
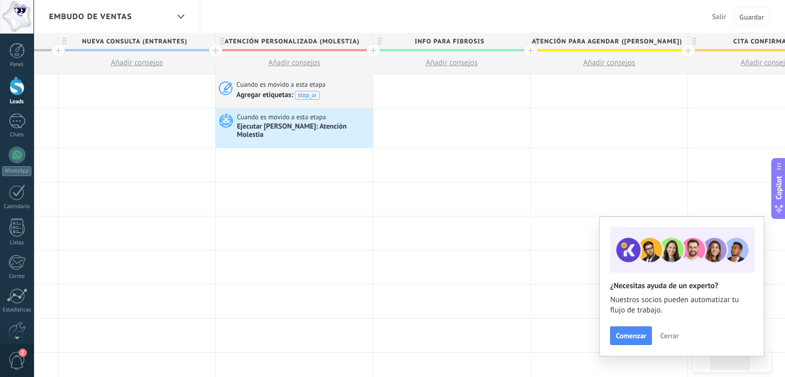
click at [720, 17] on span "Salir" at bounding box center [720, 16] width 14 height 9
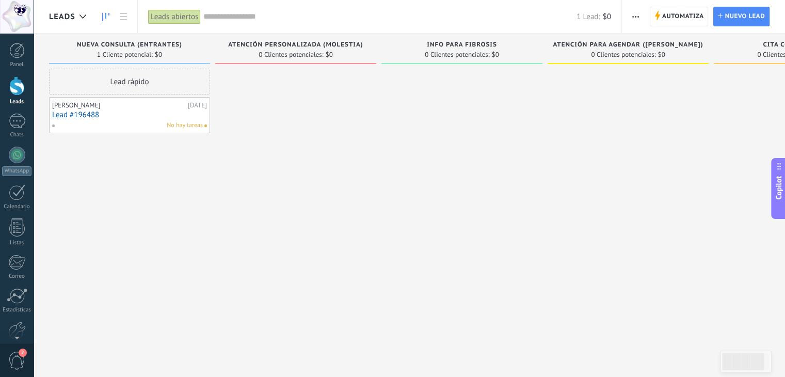
click at [473, 46] on span "Info para FIBROSIS" at bounding box center [462, 44] width 70 height 7
type textarea "**********"
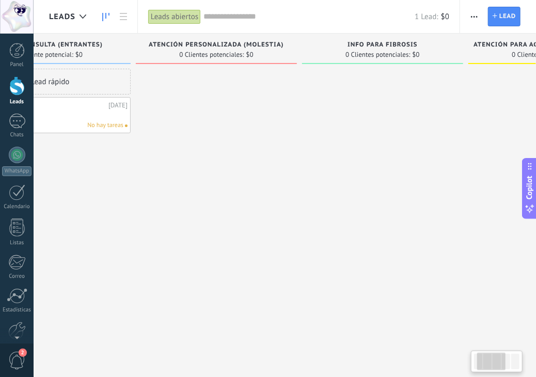
scroll to position [0, 80]
click at [422, 44] on div "Info para FIBROSIS" at bounding box center [382, 45] width 151 height 9
click at [410, 41] on span "Info para FIBROSIS" at bounding box center [382, 44] width 70 height 7
click at [399, 40] on div "Info para FIBROSIS 0 Clientes potenciales: $0" at bounding box center [382, 49] width 161 height 30
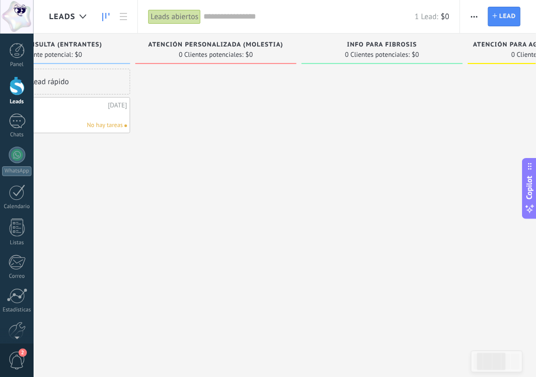
click at [397, 44] on span "Info para FIBROSIS" at bounding box center [382, 44] width 70 height 7
click at [398, 53] on span "0 Clientes potenciales:" at bounding box center [377, 55] width 65 height 6
click at [392, 43] on span "Info para FIBROSIS" at bounding box center [382, 44] width 70 height 7
click at [426, 44] on div "Info para FIBROSIS" at bounding box center [382, 45] width 151 height 9
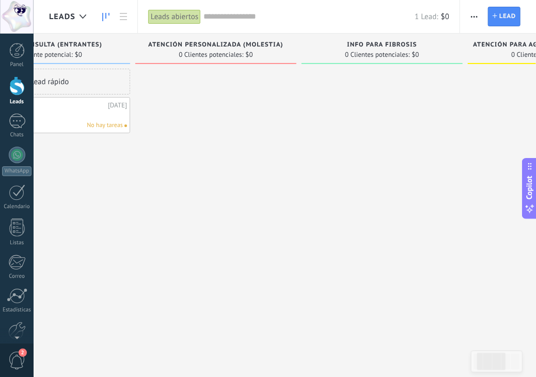
click at [434, 59] on div "Info para FIBROSIS 0 Clientes potenciales: $0" at bounding box center [382, 49] width 161 height 30
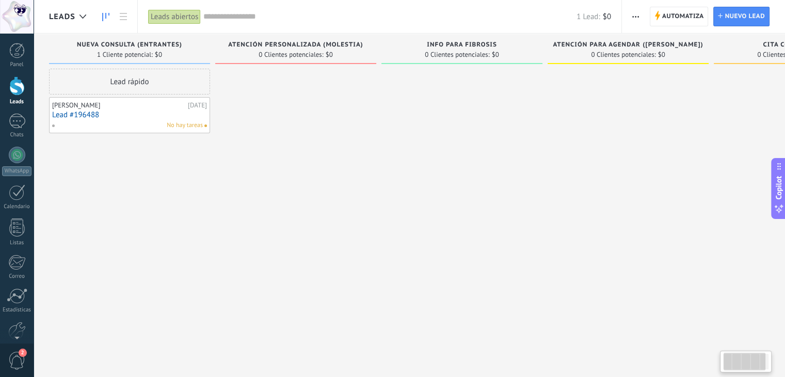
scroll to position [0, 0]
click at [675, 14] on span "Automatiza" at bounding box center [684, 16] width 42 height 19
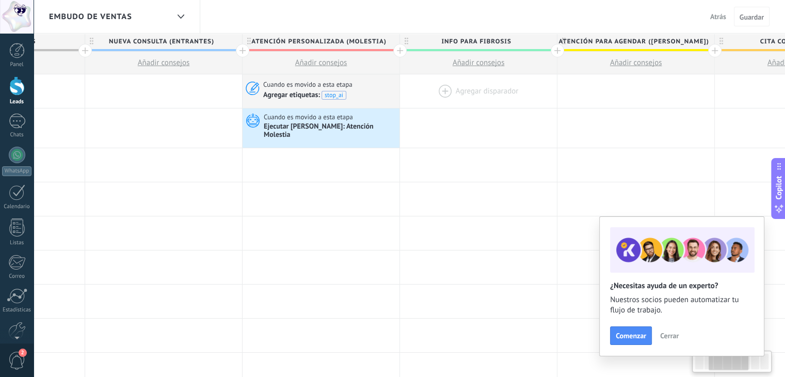
scroll to position [0, 274]
click at [473, 89] on div at bounding box center [477, 91] width 157 height 34
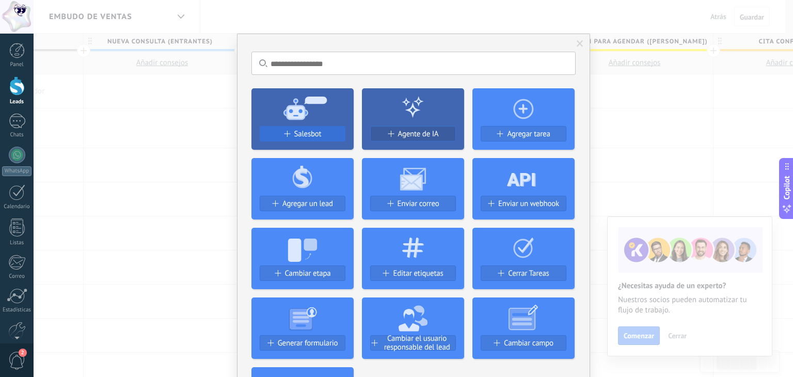
click at [320, 133] on div "Salesbot" at bounding box center [302, 134] width 85 height 9
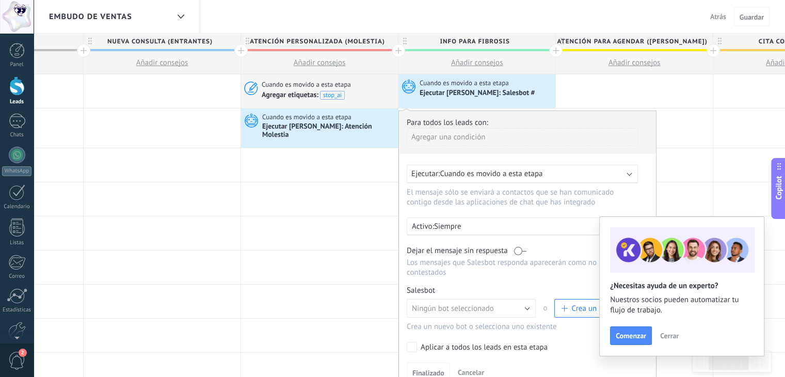
click at [518, 251] on label at bounding box center [520, 251] width 12 height 10
click at [571, 304] on span "Crea un nuevo bot" at bounding box center [596, 309] width 71 height 10
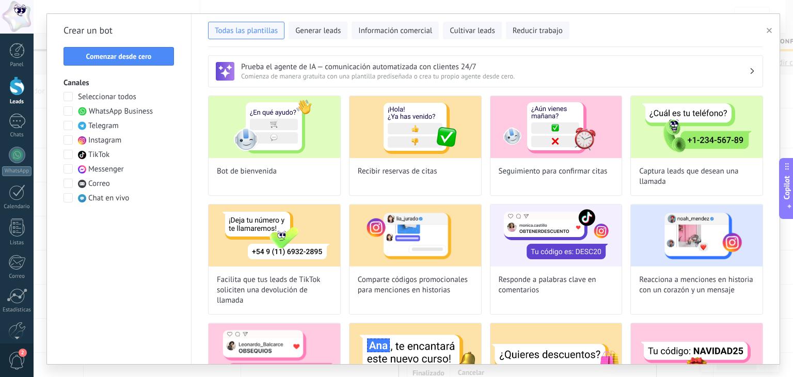
click at [106, 43] on div "Crear un bot Comenzar desde cero Canales Seleccionar todos WhatsApp Business Te…" at bounding box center [119, 189] width 145 height 350
click at [127, 61] on button "Comenzar desde cero" at bounding box center [119, 56] width 111 height 19
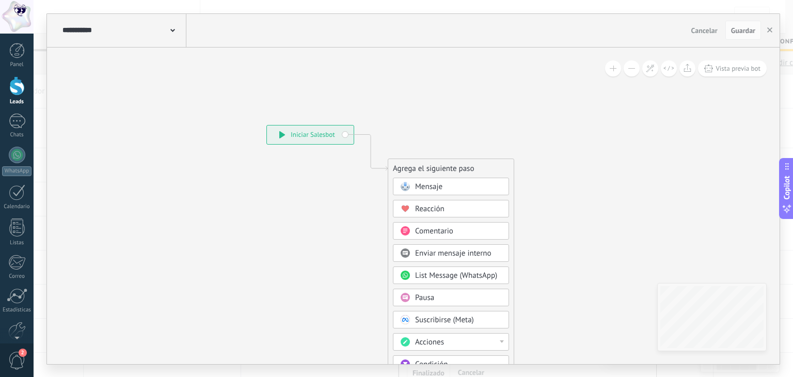
click at [175, 32] on div "**********" at bounding box center [123, 30] width 127 height 33
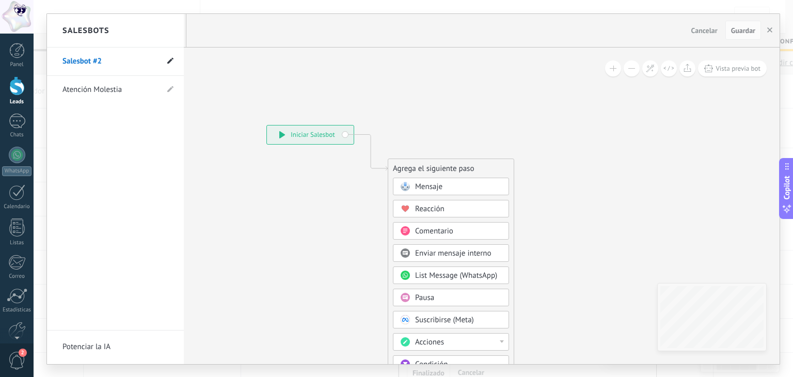
click at [168, 60] on icon at bounding box center [170, 60] width 6 height 6
click at [168, 60] on icon at bounding box center [169, 61] width 11 height 6
click at [171, 65] on span at bounding box center [170, 61] width 6 height 10
click at [102, 66] on input "**********" at bounding box center [99, 61] width 74 height 17
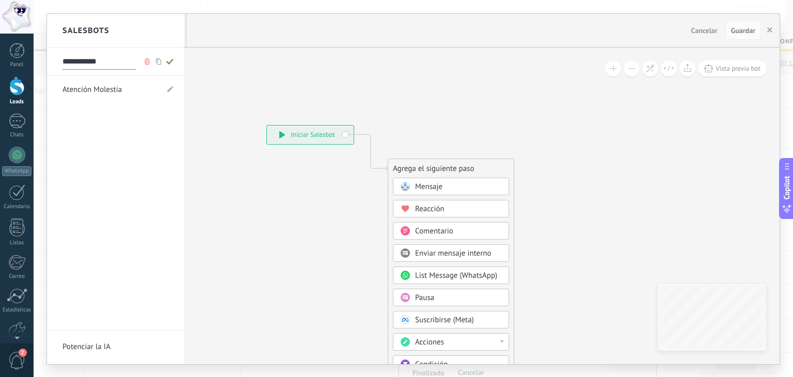
click at [102, 66] on input "**********" at bounding box center [99, 61] width 74 height 17
type input "**********"
click at [168, 57] on span at bounding box center [169, 61] width 11 height 13
type input "**********"
click at [446, 191] on div at bounding box center [413, 189] width 733 height 350
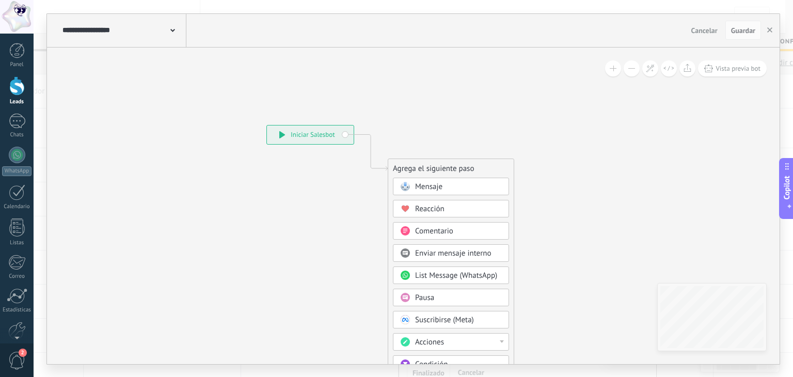
click at [447, 188] on div "Mensaje" at bounding box center [458, 187] width 87 height 10
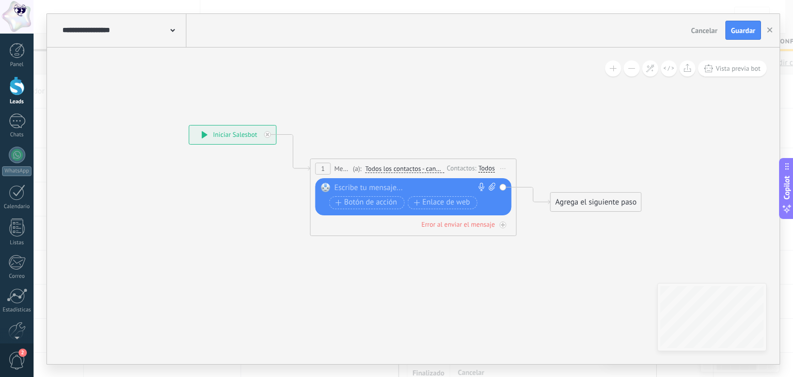
click at [459, 169] on div "Contactos:" at bounding box center [463, 168] width 32 height 10
click at [490, 168] on div "Todos" at bounding box center [487, 168] width 17 height 8
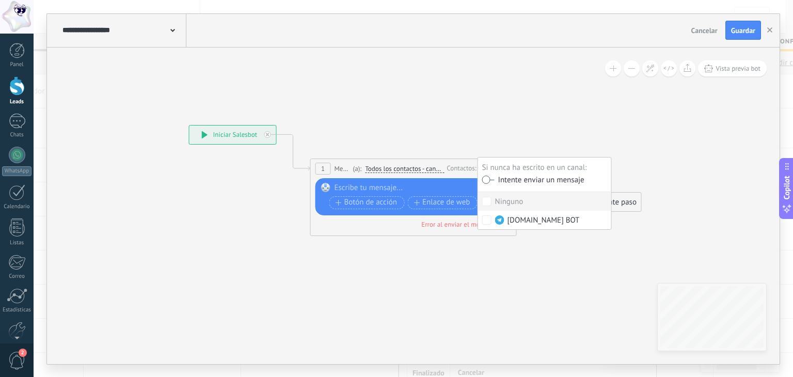
click at [487, 180] on label at bounding box center [488, 179] width 12 height 7
click at [486, 180] on label at bounding box center [488, 179] width 12 height 7
click at [414, 190] on div at bounding box center [411, 188] width 153 height 10
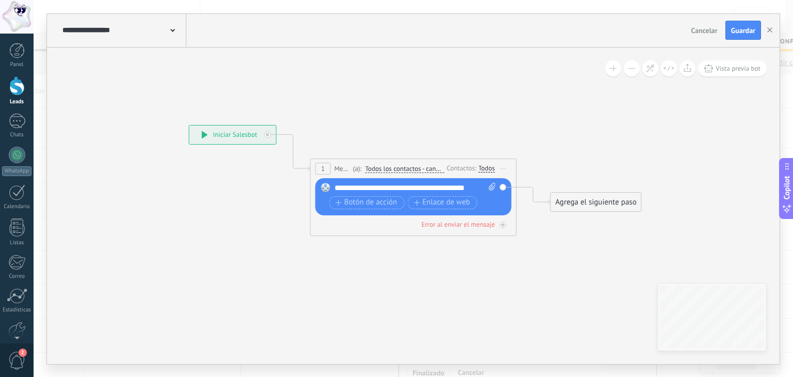
click at [499, 130] on icon at bounding box center [398, 173] width 934 height 613
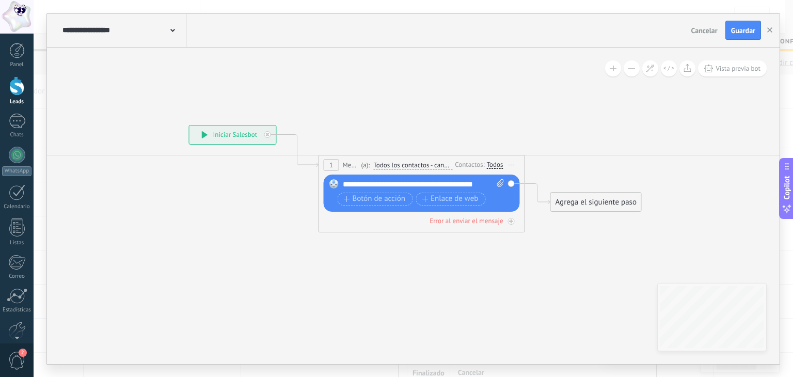
drag, startPoint x: 447, startPoint y: 160, endPoint x: 455, endPoint y: 153, distance: 10.3
click at [189, 125] on div "**********" at bounding box center [189, 125] width 0 height 0
drag, startPoint x: 574, startPoint y: 197, endPoint x: 575, endPoint y: 180, distance: 17.1
click at [575, 180] on div "Agrega el siguiente paso" at bounding box center [597, 184] width 90 height 17
click at [742, 33] on span "Guardar" at bounding box center [743, 30] width 24 height 7
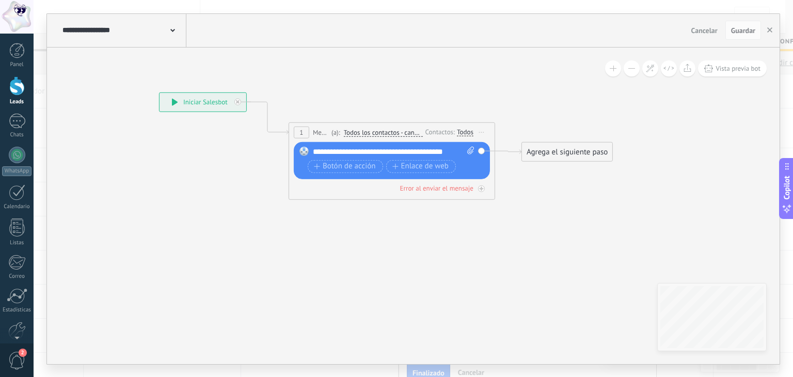
click at [471, 150] on icon at bounding box center [470, 150] width 7 height 8
click input "Subir" at bounding box center [0, 0] width 0 height 0
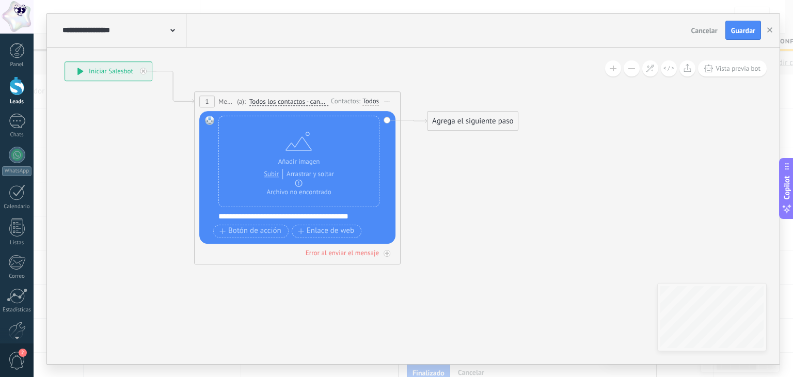
click at [453, 120] on div "Agrega el siguiente paso" at bounding box center [473, 121] width 90 height 17
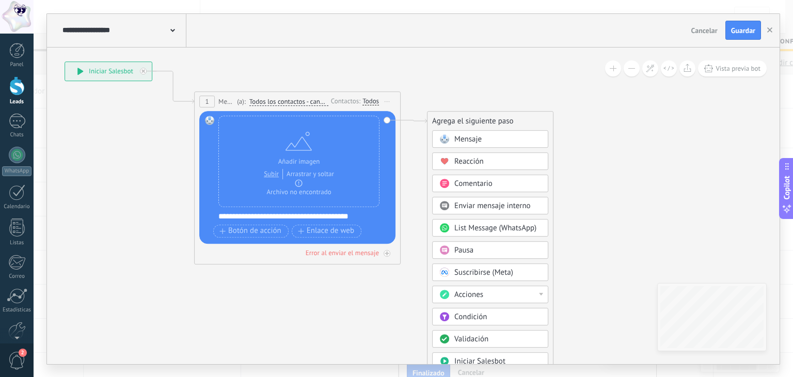
click at [494, 140] on div "Mensaje" at bounding box center [497, 139] width 87 height 10
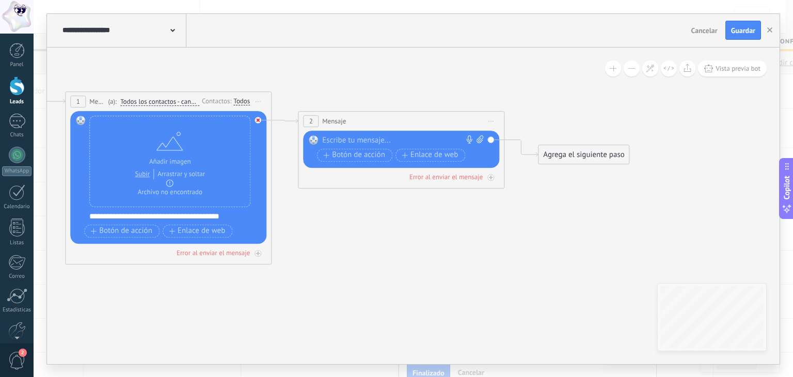
click at [259, 122] on div at bounding box center [258, 120] width 7 height 7
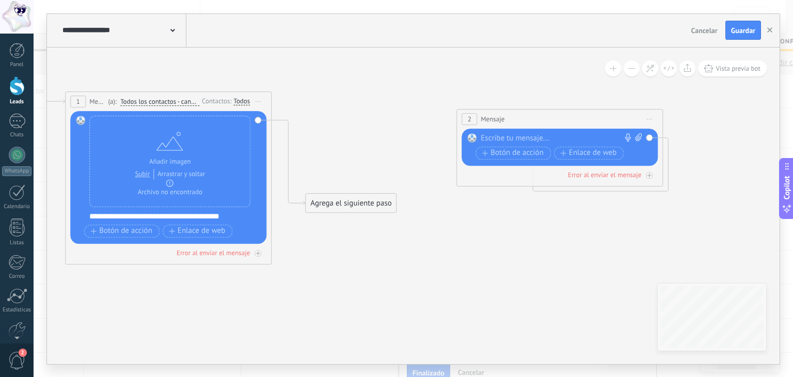
drag, startPoint x: 362, startPoint y: 114, endPoint x: 523, endPoint y: 113, distance: 160.6
click at [523, 113] on div "2 Mensaje ******* (a): Todos los contactos - canales seleccionados Todos los co…" at bounding box center [560, 118] width 206 height 19
click at [353, 209] on div "Agrega el siguiente paso" at bounding box center [351, 203] width 90 height 17
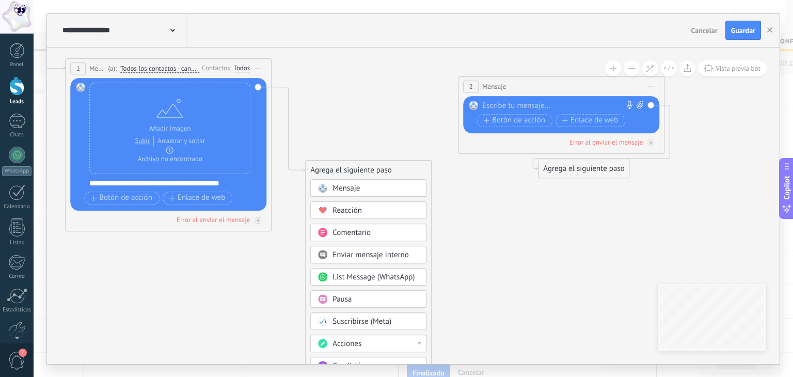
click at [364, 300] on div "Pausa" at bounding box center [376, 299] width 87 height 10
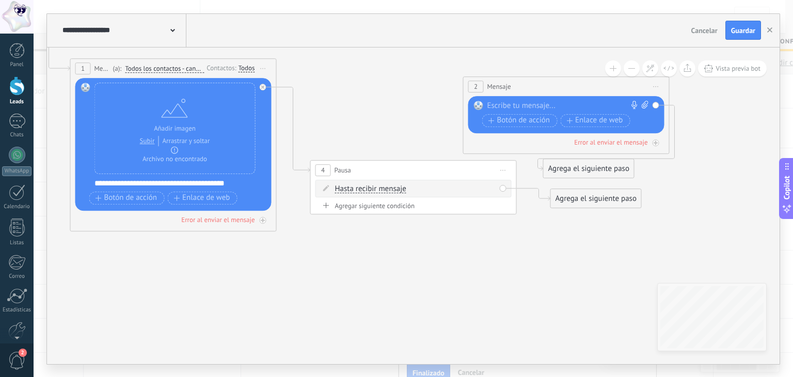
click at [417, 191] on div "Hasta recibir mensaje Hasta recibir mensaje Temporizador Excepto horas laborale…" at bounding box center [415, 189] width 161 height 10
click at [399, 188] on span "Hasta recibir mensaje" at bounding box center [370, 189] width 71 height 8
click at [399, 188] on button "Hasta recibir mensaje" at bounding box center [394, 189] width 129 height 19
click at [417, 205] on span "Temporizador" at bounding box center [386, 207] width 125 height 10
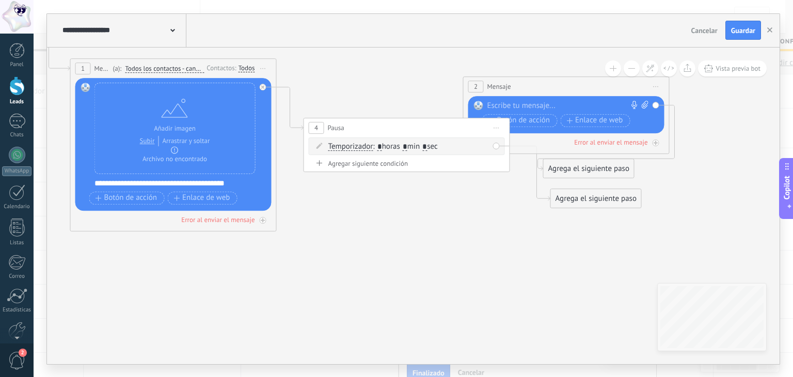
drag, startPoint x: 384, startPoint y: 172, endPoint x: 377, endPoint y: 130, distance: 42.9
click at [377, 130] on div "4 Pausa ***** Iniciar vista previa aquí Cambiar nombre Duplicar [GEOGRAPHIC_DAT…" at bounding box center [407, 127] width 206 height 19
click at [407, 146] on input "*" at bounding box center [405, 147] width 5 height 8
click at [427, 143] on input "*" at bounding box center [424, 147] width 5 height 8
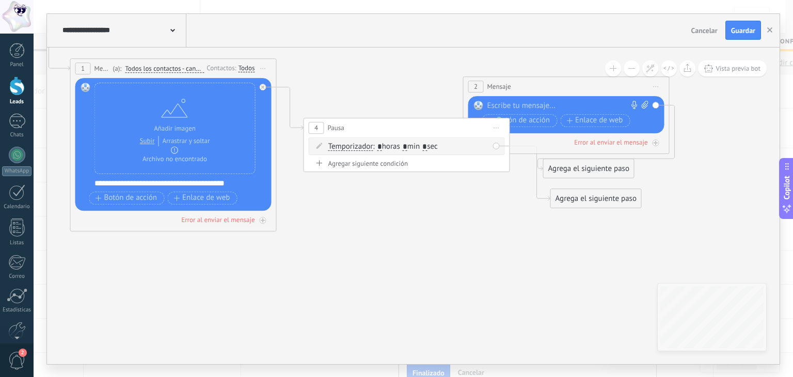
click at [437, 145] on span ": * horas * min * sec" at bounding box center [405, 146] width 65 height 10
click at [406, 129] on div "4 Pausa ***** Iniciar vista previa aquí Cambiar nombre Duplicar [GEOGRAPHIC_DAT…" at bounding box center [407, 127] width 206 height 19
drag, startPoint x: 593, startPoint y: 114, endPoint x: 639, endPoint y: 122, distance: 46.7
click at [639, 122] on div "Botón de acción Enlace de web" at bounding box center [565, 120] width 166 height 13
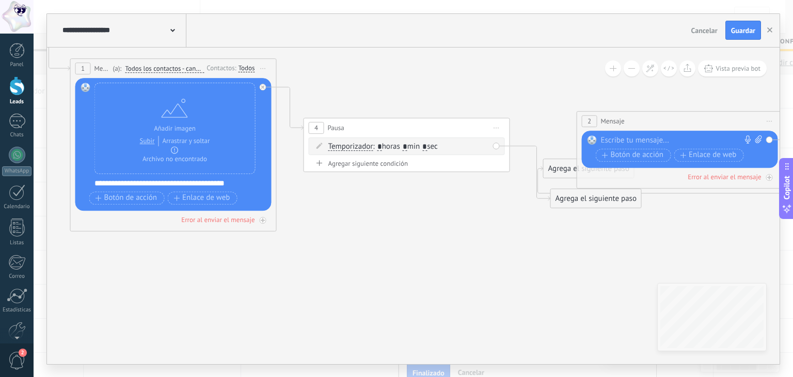
drag, startPoint x: 530, startPoint y: 93, endPoint x: 634, endPoint y: 121, distance: 108.0
click at [634, 121] on div "2 Mensaje ******* (a): Todos los contactos - canales seleccionados Todos los co…" at bounding box center [680, 121] width 206 height 19
drag, startPoint x: 496, startPoint y: 147, endPoint x: 593, endPoint y: 127, distance: 99.2
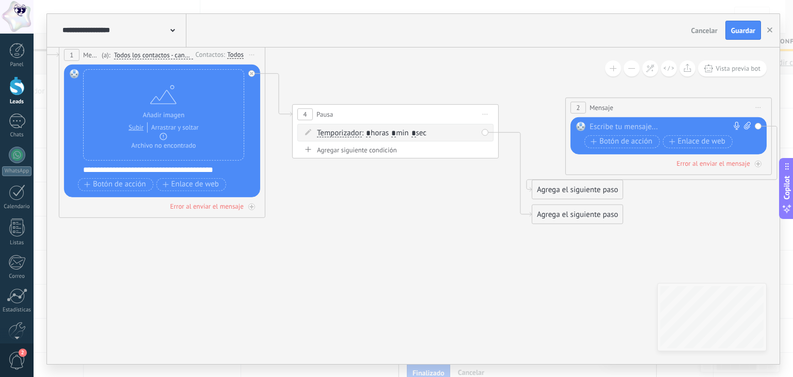
drag, startPoint x: 533, startPoint y: 169, endPoint x: 465, endPoint y: 180, distance: 68.9
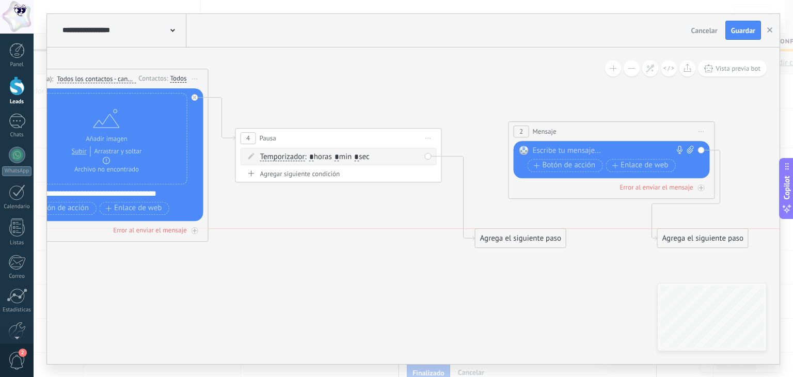
drag, startPoint x: 501, startPoint y: 215, endPoint x: 676, endPoint y: 226, distance: 175.4
click at [684, 237] on div "Agrega el siguiente paso" at bounding box center [703, 238] width 90 height 17
click at [430, 138] on span "Iniciar vista previa aquí Cambiar nombre Duplicar [GEOGRAPHIC_DATA]" at bounding box center [428, 138] width 17 height 15
click at [550, 141] on div "Reemplazar Quitar Convertir a mensaje de voz Arrastre la imagen aquí para adjun…" at bounding box center [612, 159] width 196 height 37
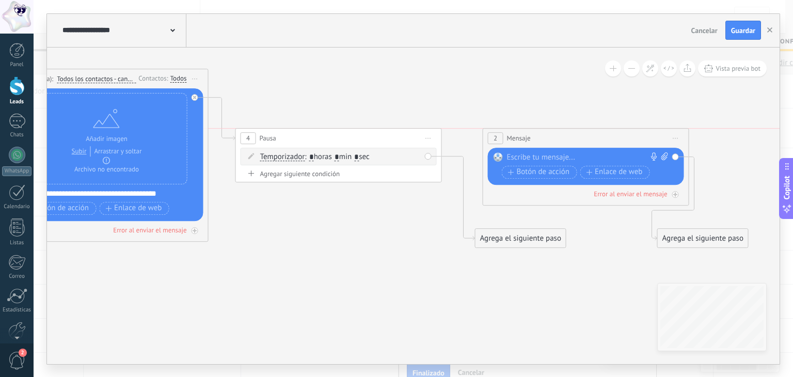
drag, startPoint x: 543, startPoint y: 132, endPoint x: 518, endPoint y: 138, distance: 25.6
click at [518, 138] on span "Mensaje" at bounding box center [519, 138] width 24 height 10
click at [675, 139] on span "Iniciar vista previa aquí Cambiar nombre Duplicar [GEOGRAPHIC_DATA]" at bounding box center [675, 138] width 17 height 15
click at [691, 200] on div "Borrar" at bounding box center [722, 206] width 102 height 18
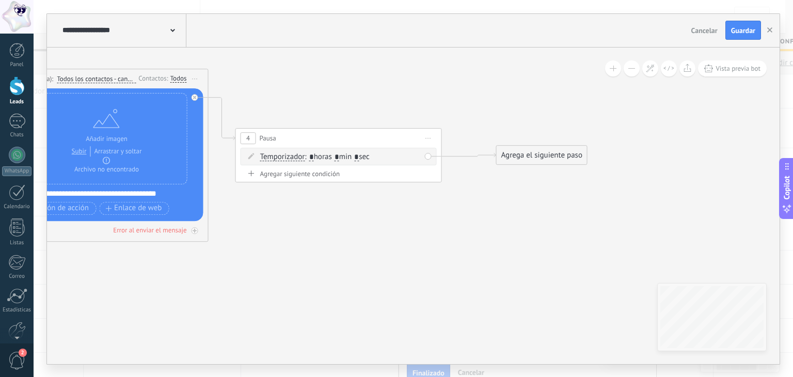
drag, startPoint x: 514, startPoint y: 235, endPoint x: 535, endPoint y: 153, distance: 84.8
click at [535, 153] on div "Agrega el siguiente paso" at bounding box center [542, 155] width 90 height 17
click at [565, 151] on div "Agrega el siguiente paso" at bounding box center [542, 155] width 90 height 17
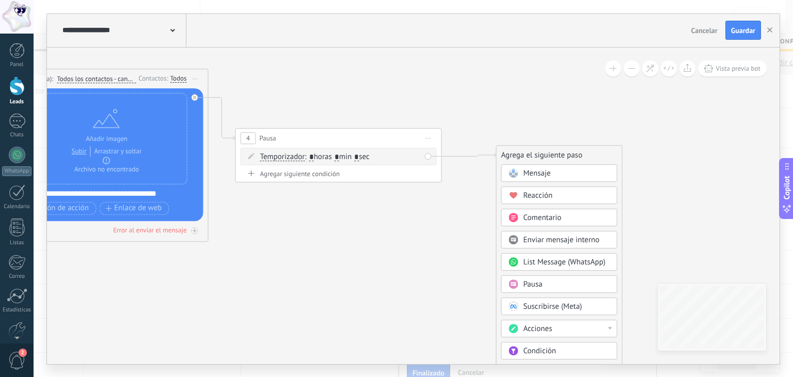
click at [558, 168] on div "Mensaje" at bounding box center [567, 173] width 87 height 10
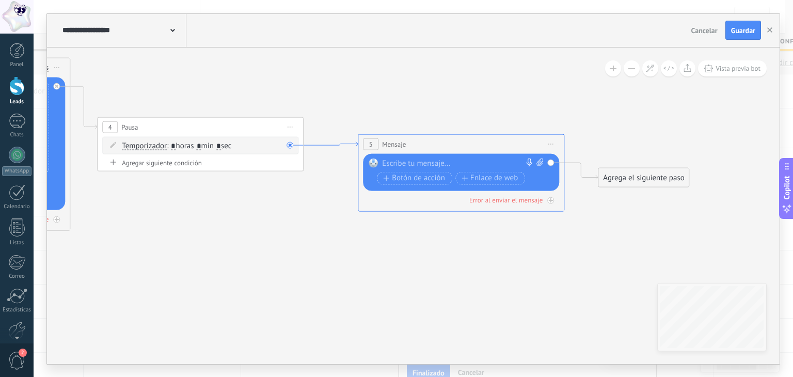
drag, startPoint x: 281, startPoint y: 154, endPoint x: 314, endPoint y: 151, distance: 32.7
click at [314, 146] on icon at bounding box center [331, 143] width 54 height 4
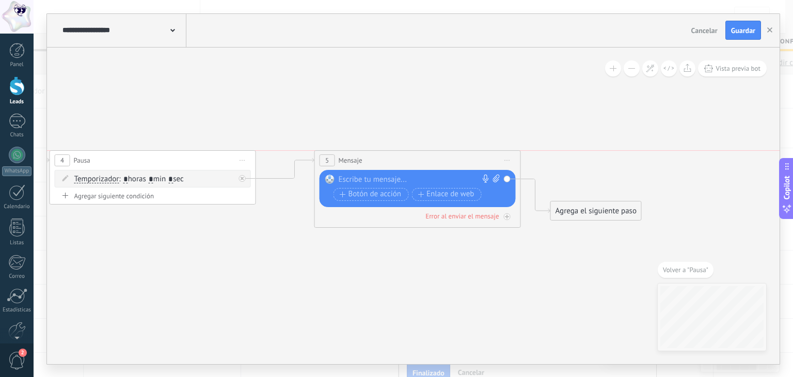
drag, startPoint x: 398, startPoint y: 176, endPoint x: 402, endPoint y: 156, distance: 20.6
click at [402, 156] on div "5 Mensaje ******* (a): Todos los contactos - canales seleccionados Todos los co…" at bounding box center [418, 160] width 206 height 19
click at [405, 178] on div at bounding box center [415, 180] width 153 height 10
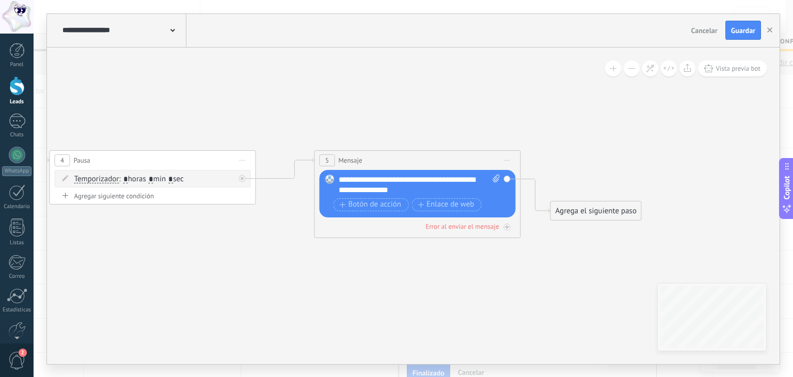
click at [596, 217] on div "Agrega el siguiente paso" at bounding box center [596, 210] width 90 height 17
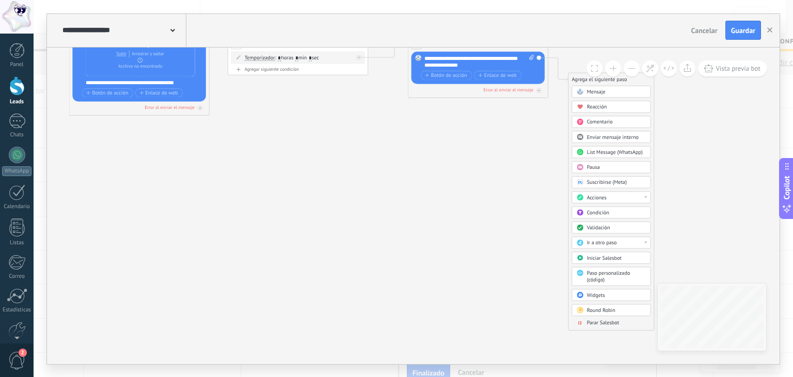
click at [603, 321] on span "Parar Salesbot" at bounding box center [603, 322] width 32 height 7
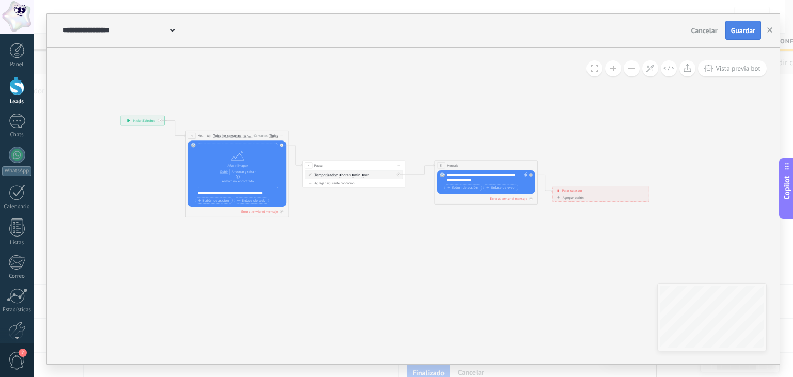
click at [739, 32] on span "Guardar" at bounding box center [743, 30] width 24 height 7
click at [736, 70] on span "Vista previa bot" at bounding box center [738, 68] width 45 height 9
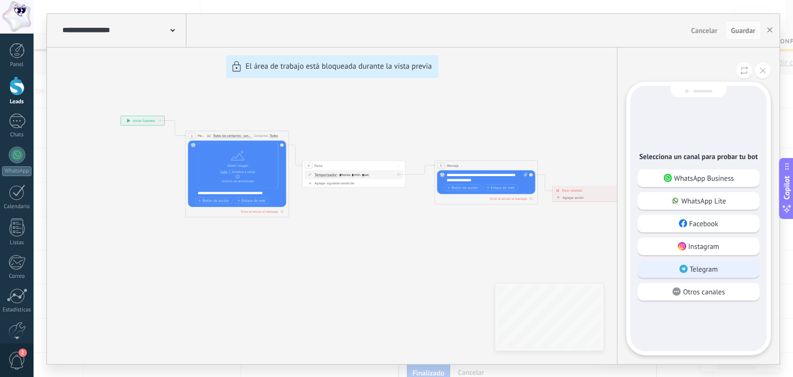
click at [715, 270] on p "Telegram" at bounding box center [704, 268] width 28 height 9
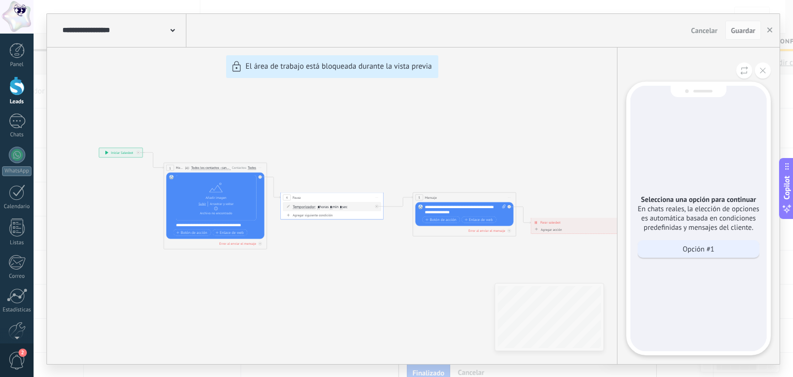
click at [713, 248] on p "Opción #1" at bounding box center [699, 248] width 32 height 9
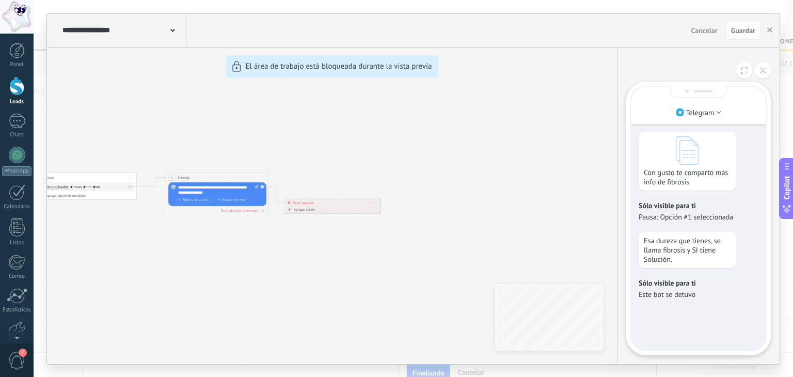
click at [389, 197] on div "**********" at bounding box center [413, 189] width 733 height 350
click at [215, 193] on div "**********" at bounding box center [413, 189] width 733 height 350
click at [761, 69] on icon at bounding box center [763, 71] width 6 height 6
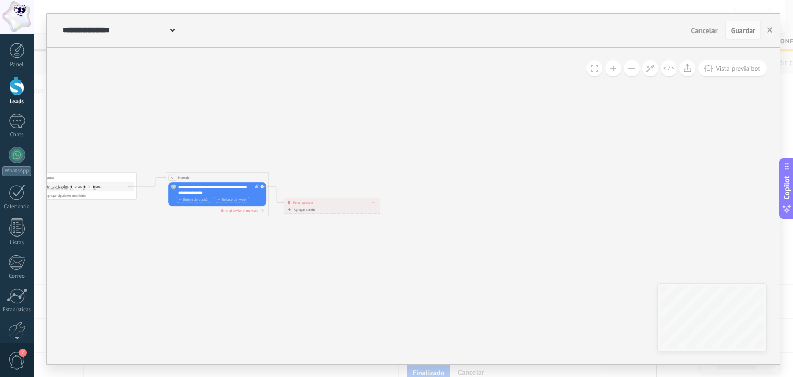
click at [236, 187] on div "**********" at bounding box center [218, 189] width 81 height 10
click at [246, 186] on div "**********" at bounding box center [218, 189] width 81 height 10
click at [748, 34] on span "Guardar" at bounding box center [743, 30] width 24 height 7
click at [738, 67] on span "Vista previa bot" at bounding box center [738, 68] width 45 height 9
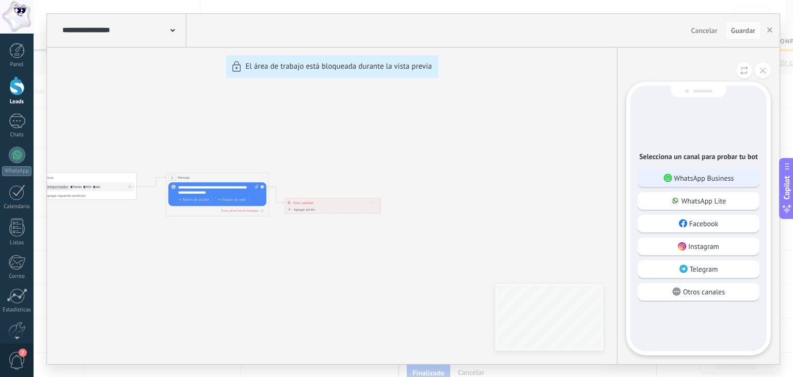
click at [712, 177] on p "WhatsApp Business" at bounding box center [704, 178] width 60 height 9
click at [712, 177] on div at bounding box center [699, 218] width 134 height 263
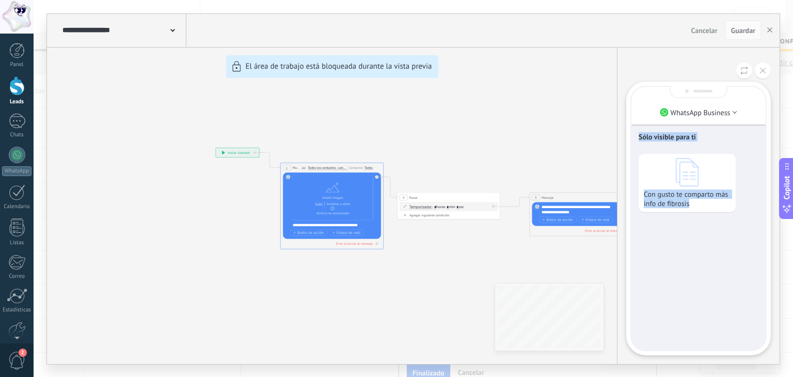
click at [689, 235] on div "Sólo visible para ti Con gusto te comparto más info de fibrosis" at bounding box center [699, 218] width 134 height 263
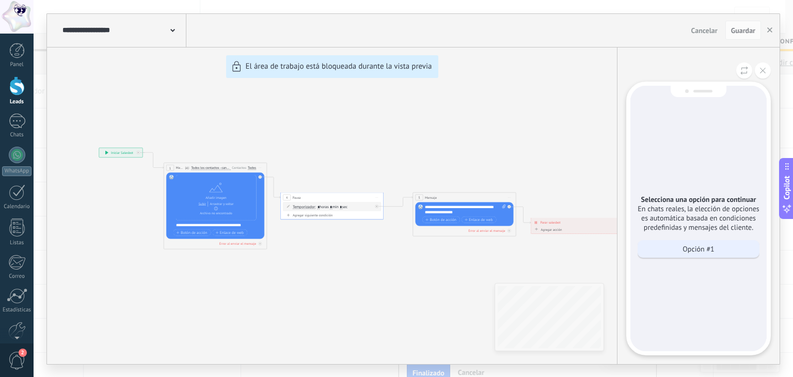
click at [720, 251] on div "Opción #1" at bounding box center [699, 249] width 122 height 18
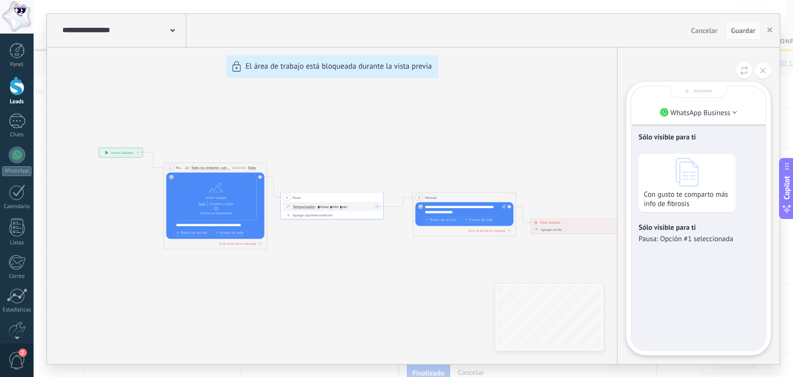
click at [720, 251] on div "Sólo visible para ti Con gusto te comparto más info de fibrosis Sólo visible pa…" at bounding box center [699, 218] width 134 height 263
click at [741, 232] on div "Sólo visible para ti Pausa: Opción #1 seleccionada" at bounding box center [699, 233] width 120 height 21
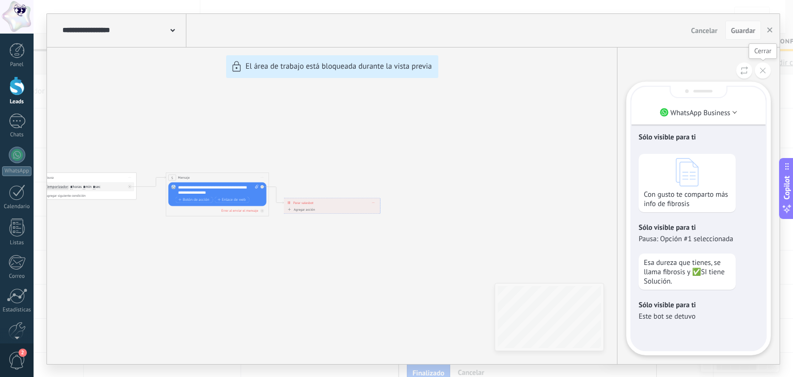
click at [766, 75] on button at bounding box center [763, 70] width 16 height 16
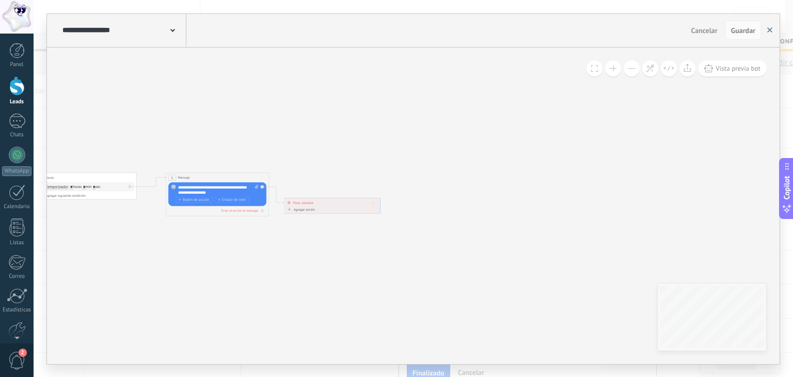
click at [771, 26] on button "button" at bounding box center [769, 31] width 15 height 20
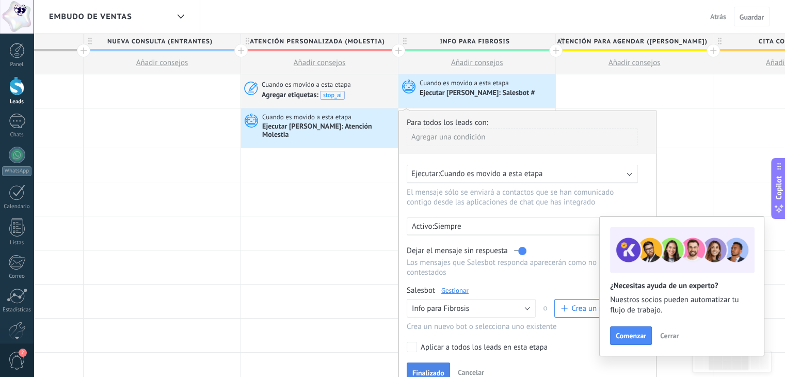
click at [429, 369] on span "Finalizado" at bounding box center [429, 372] width 32 height 7
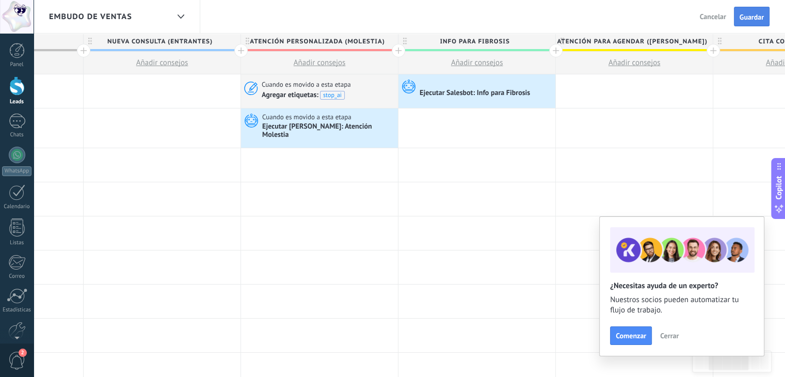
click at [753, 10] on button "Guardar" at bounding box center [752, 17] width 36 height 20
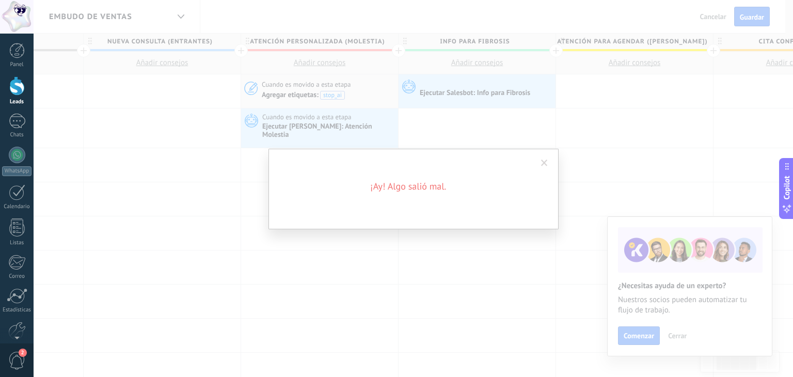
click at [541, 164] on span at bounding box center [544, 163] width 7 height 7
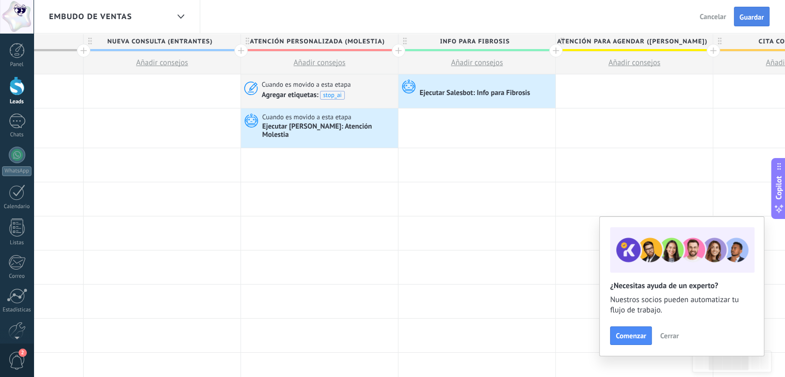
click at [744, 20] on span "Guardar" at bounding box center [752, 16] width 24 height 7
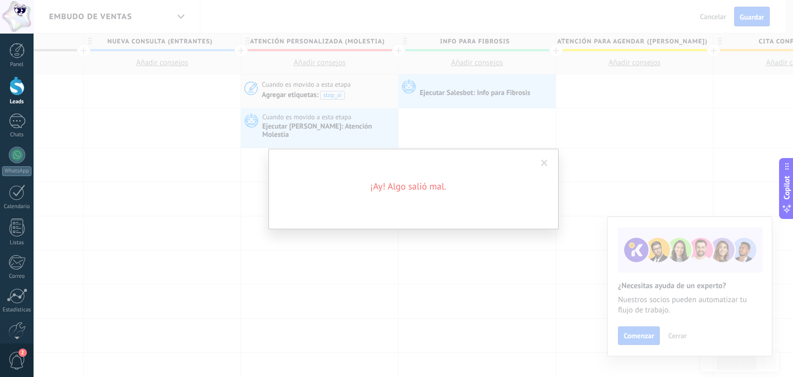
click at [544, 167] on span at bounding box center [544, 163] width 17 height 18
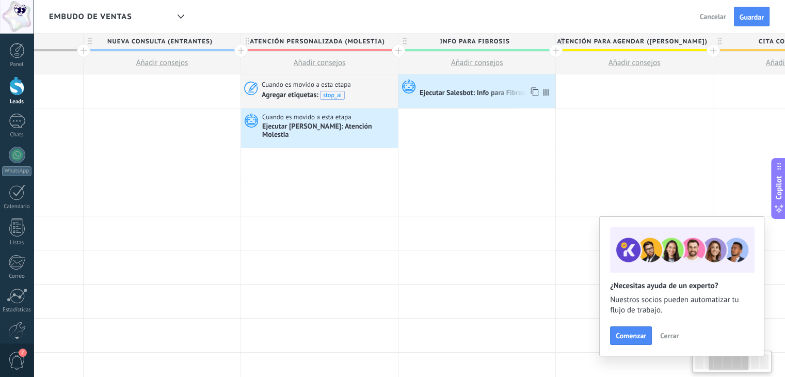
click at [475, 97] on div "Ejecutar Salesbot: Info para Fibrosis" at bounding box center [476, 93] width 112 height 9
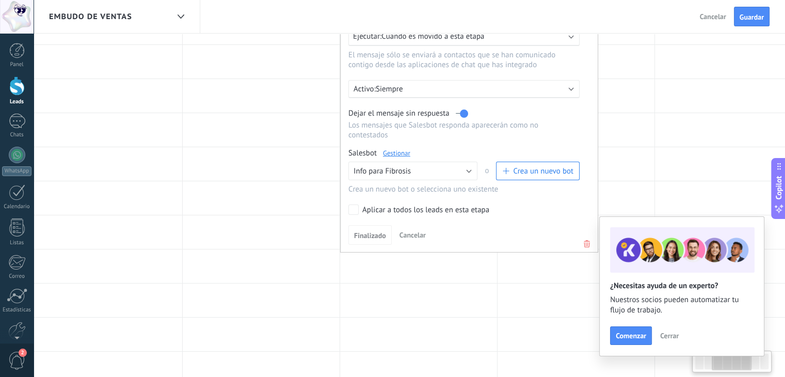
scroll to position [0, 334]
click at [440, 162] on button "Info para Fibrosis" at bounding box center [411, 171] width 129 height 19
click at [431, 184] on span "Info para Fibrosis" at bounding box center [407, 189] width 132 height 10
click at [497, 204] on label "Aplicar a todos los leads en esta etapa" at bounding box center [461, 209] width 228 height 10
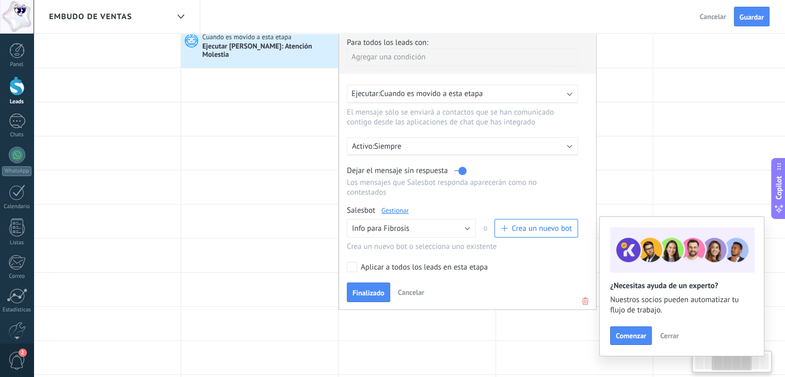
scroll to position [80, 0]
click at [464, 172] on label at bounding box center [460, 171] width 12 height 10
click at [462, 170] on label at bounding box center [460, 171] width 12 height 10
click at [667, 336] on span "Cerrar" at bounding box center [669, 335] width 19 height 7
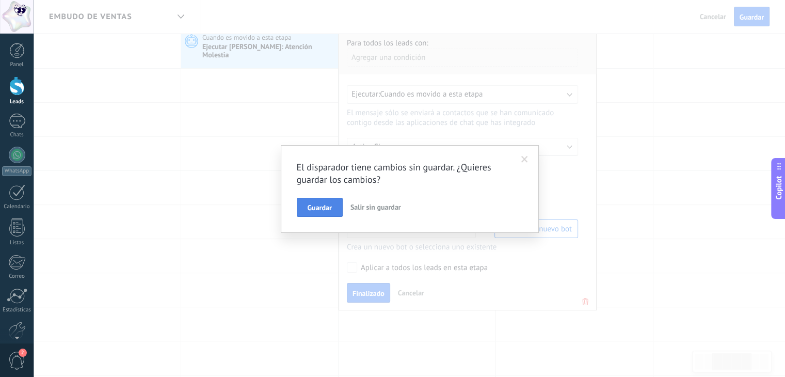
click at [328, 209] on span "Guardar" at bounding box center [320, 207] width 24 height 7
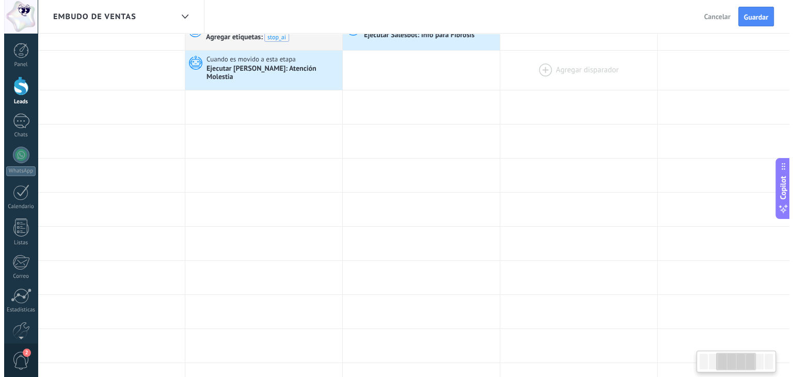
scroll to position [0, 0]
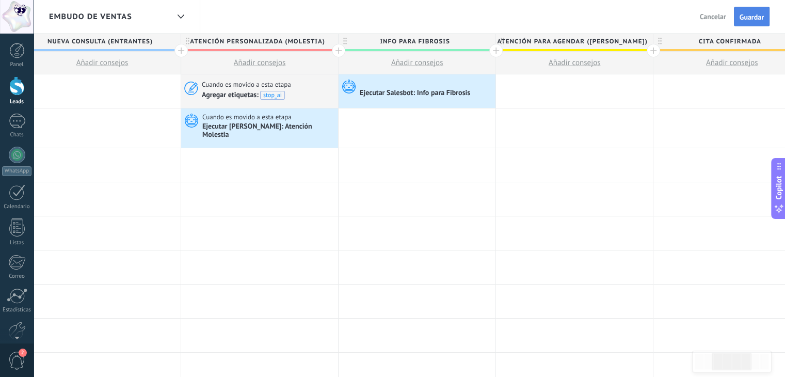
click at [753, 17] on span "Guardar" at bounding box center [752, 16] width 24 height 7
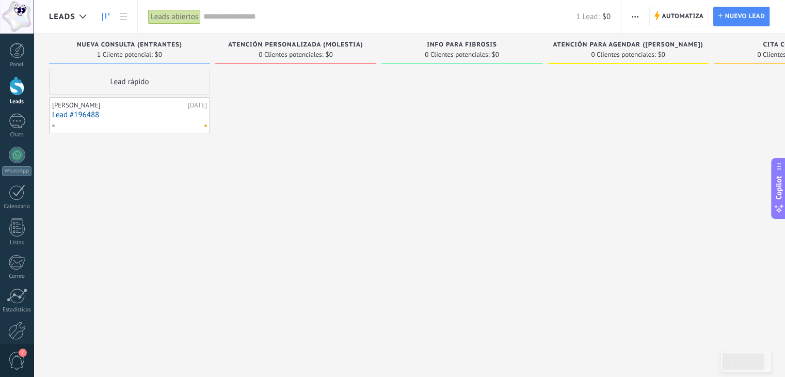
click at [668, 11] on span "Automatiza" at bounding box center [683, 16] width 42 height 19
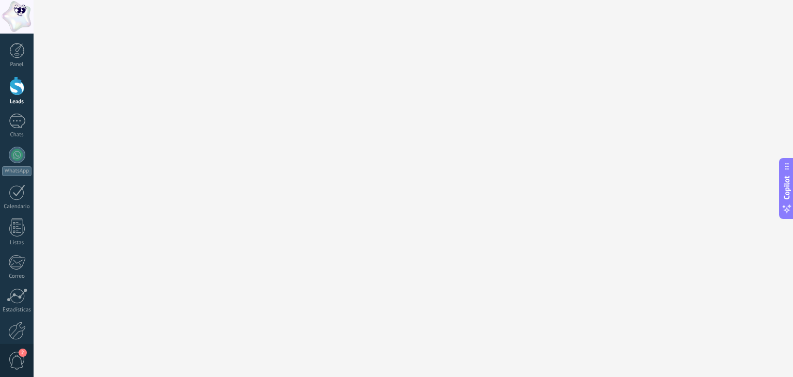
drag, startPoint x: 460, startPoint y: 245, endPoint x: 458, endPoint y: 273, distance: 28.0
click at [458, 273] on div "Widgets Agregar más..." at bounding box center [396, 188] width 793 height 377
click at [25, 132] on div "Chats" at bounding box center [17, 135] width 30 height 7
click at [10, 89] on div at bounding box center [16, 85] width 15 height 19
click at [23, 56] on div at bounding box center [16, 50] width 15 height 15
